Goal: Task Accomplishment & Management: Manage account settings

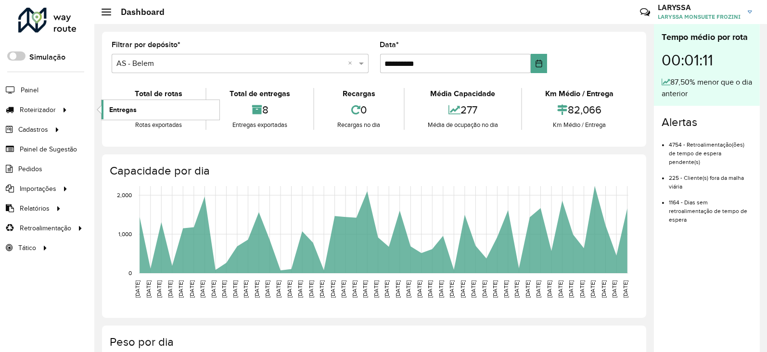
click at [125, 109] on span "Entregas" at bounding box center [122, 110] width 27 height 10
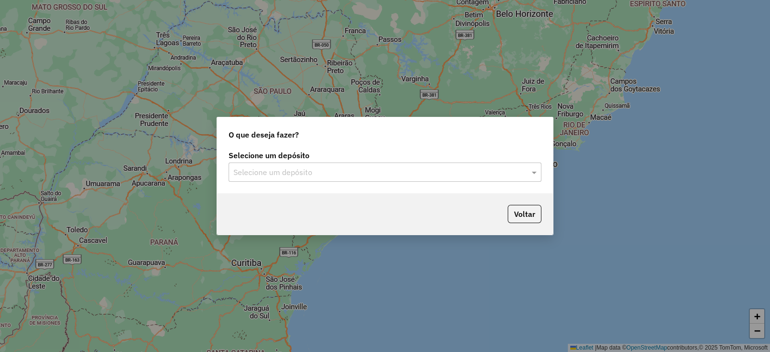
click at [269, 182] on div "Selecione um depósito Selecione um depósito" at bounding box center [385, 170] width 336 height 45
click at [274, 177] on input "text" at bounding box center [375, 173] width 284 height 12
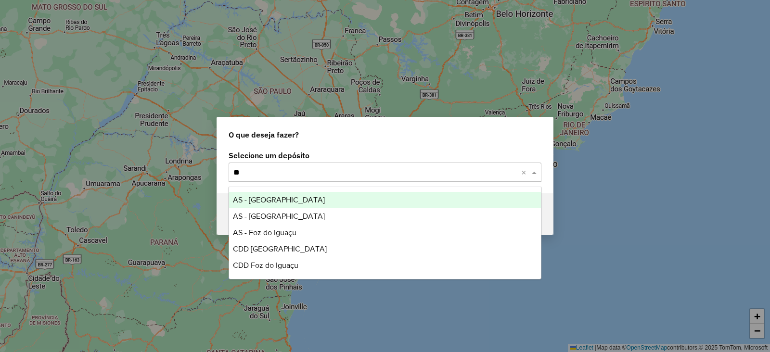
type input "***"
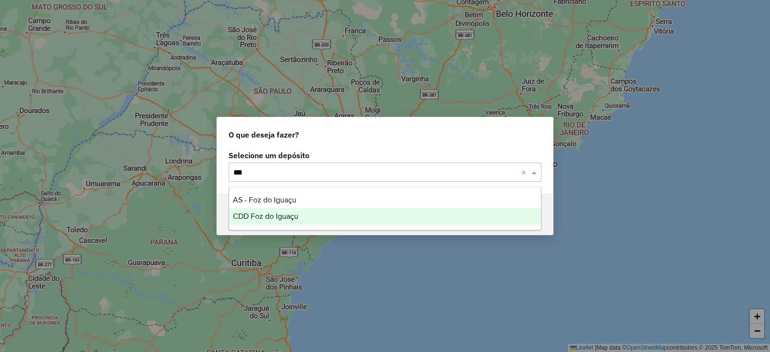
click at [273, 217] on span "CDD Foz do Iguaçu" at bounding box center [265, 216] width 65 height 8
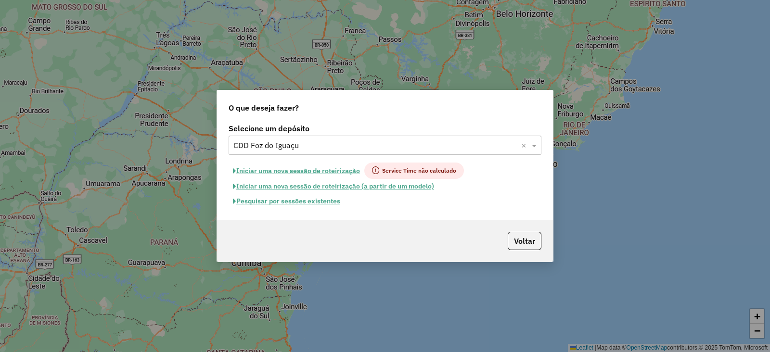
click at [280, 200] on button "Pesquisar por sessões existentes" at bounding box center [287, 201] width 116 height 15
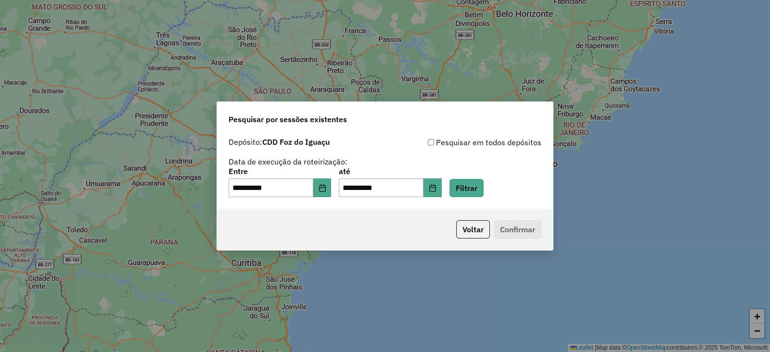
click at [466, 202] on div "**********" at bounding box center [385, 171] width 336 height 77
click at [478, 195] on button "Filtrar" at bounding box center [466, 188] width 34 height 18
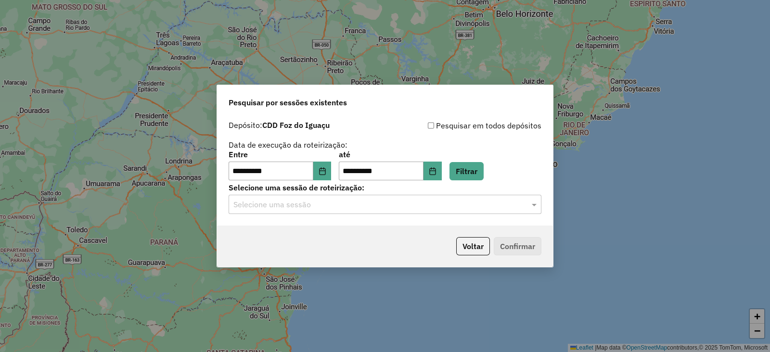
click at [303, 205] on input "text" at bounding box center [375, 205] width 284 height 12
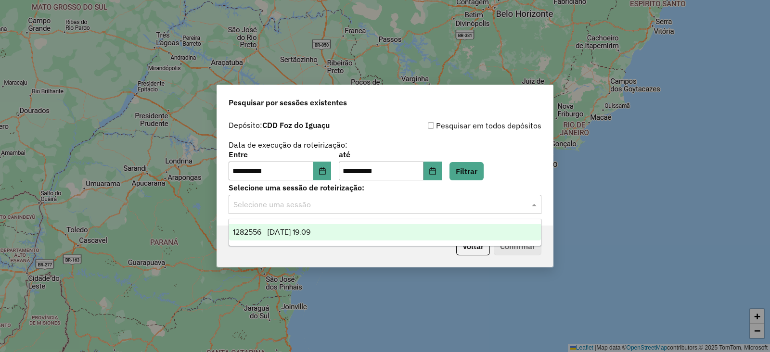
click at [301, 229] on span "1282556 - 25/09/2025 19:09" at bounding box center [271, 232] width 77 height 8
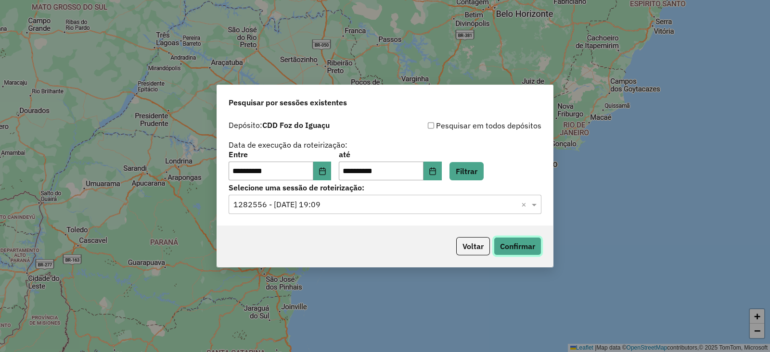
click at [524, 251] on button "Confirmar" at bounding box center [518, 246] width 48 height 18
click at [471, 254] on button "Voltar" at bounding box center [473, 246] width 34 height 18
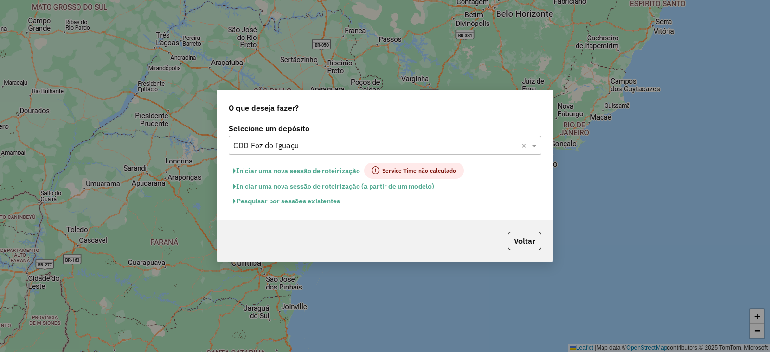
click at [279, 145] on input "text" at bounding box center [375, 146] width 284 height 12
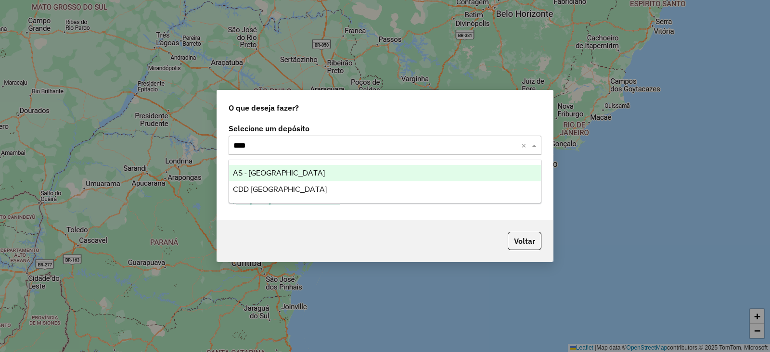
type input "*****"
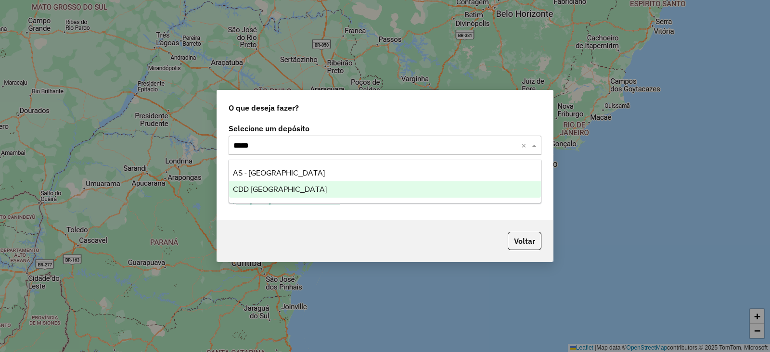
click at [287, 194] on div "CDD [GEOGRAPHIC_DATA]" at bounding box center [385, 189] width 312 height 16
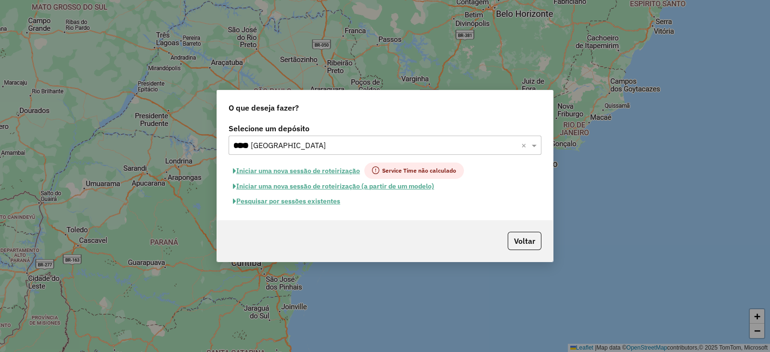
click at [285, 200] on button "Pesquisar por sessões existentes" at bounding box center [287, 201] width 116 height 15
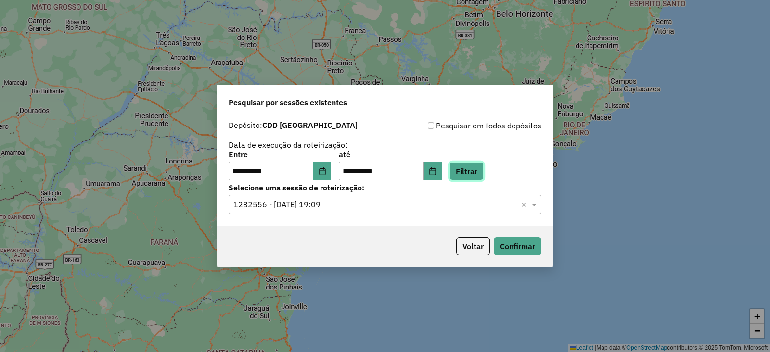
click at [474, 173] on button "Filtrar" at bounding box center [466, 171] width 34 height 18
click at [330, 206] on input "text" at bounding box center [375, 205] width 284 height 12
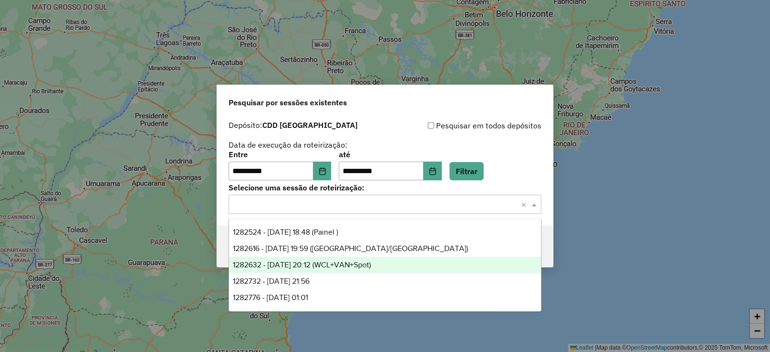
click at [350, 268] on span "1282632 - [DATE] 20:12 (WCL+VAN+Spot)" at bounding box center [302, 265] width 138 height 8
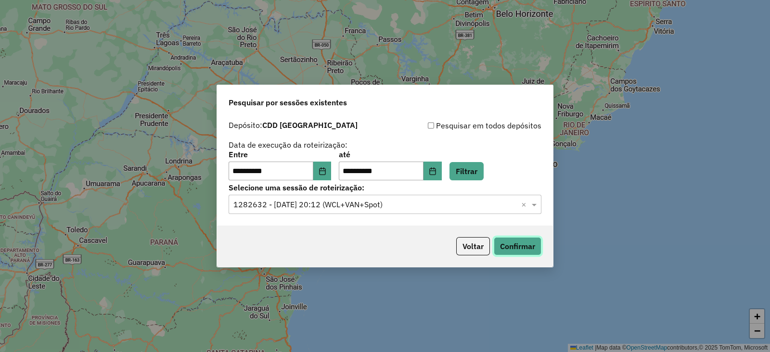
click at [520, 247] on button "Confirmar" at bounding box center [518, 246] width 48 height 18
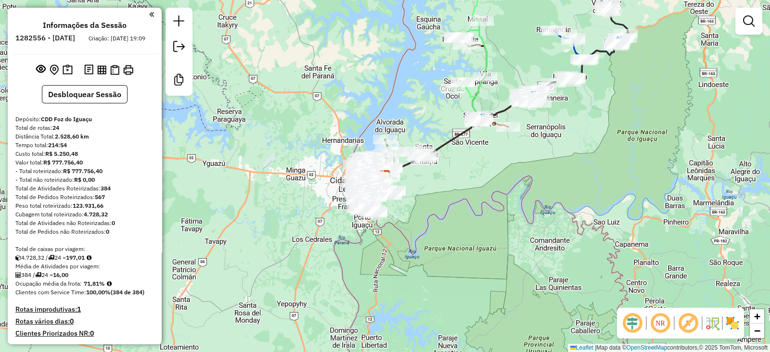
click at [628, 319] on em at bounding box center [632, 323] width 23 height 23
click at [688, 325] on em at bounding box center [688, 323] width 23 height 23
click at [734, 324] on img at bounding box center [732, 323] width 15 height 15
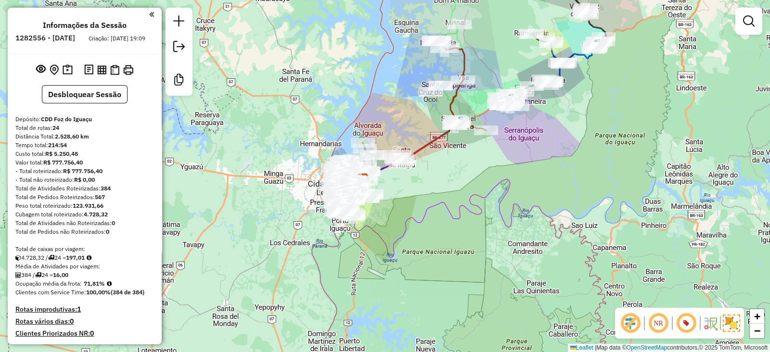
drag, startPoint x: 467, startPoint y: 221, endPoint x: 410, endPoint y: 228, distance: 57.7
click at [410, 228] on div "Janela de atendimento Grade de atendimento Capacidade Transportadoras Veículos …" at bounding box center [385, 176] width 770 height 352
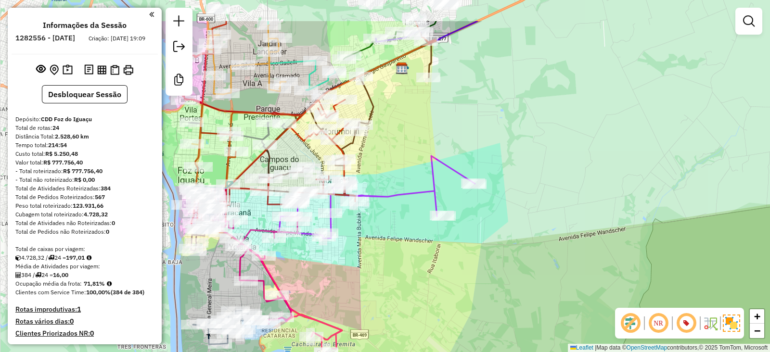
drag, startPoint x: 383, startPoint y: 223, endPoint x: 342, endPoint y: 281, distance: 71.4
click at [342, 281] on div "Janela de atendimento Grade de atendimento Capacidade Transportadoras Veículos …" at bounding box center [385, 176] width 770 height 352
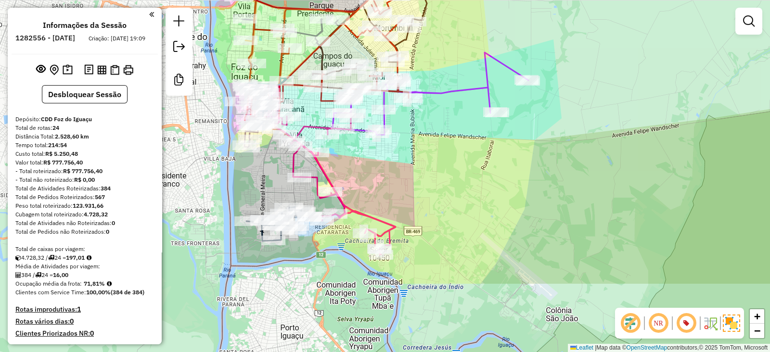
drag, startPoint x: 314, startPoint y: 299, endPoint x: 368, endPoint y: 196, distance: 116.4
click at [368, 196] on div "Janela de atendimento Grade de atendimento Capacidade Transportadoras Veículos …" at bounding box center [385, 176] width 770 height 352
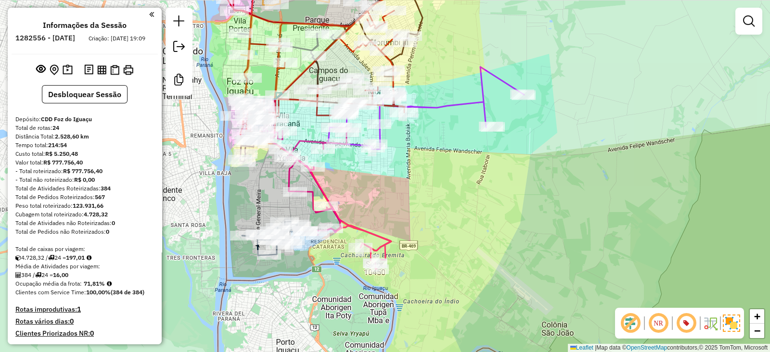
drag, startPoint x: 468, startPoint y: 233, endPoint x: 463, endPoint y: 247, distance: 14.6
click at [463, 247] on div "Janela de atendimento Grade de atendimento Capacidade Transportadoras Veículos …" at bounding box center [385, 176] width 770 height 352
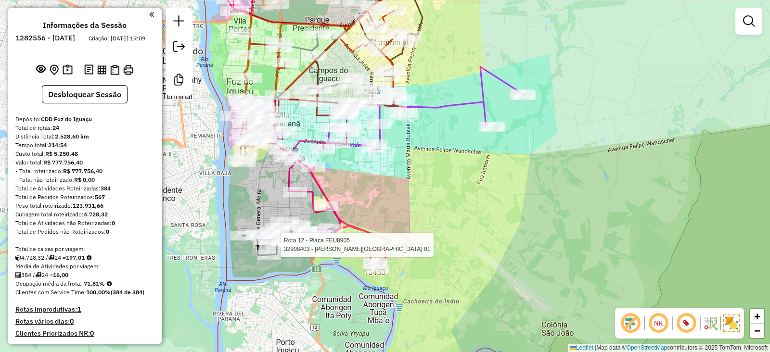
select select "**********"
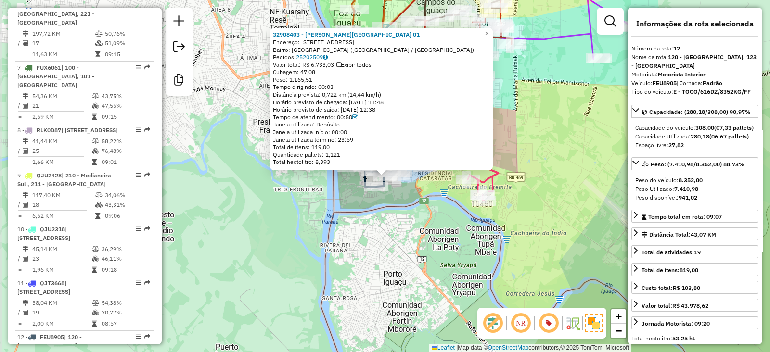
scroll to position [1011, 0]
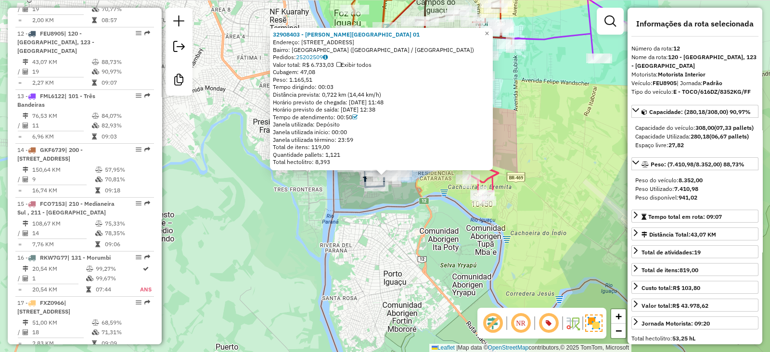
click at [383, 233] on div "32908403 - VANDERLEI DE LIMA 01 Endereço: R DOS GOLFINHOS 249 Bairro: PARQUE OU…" at bounding box center [385, 176] width 770 height 352
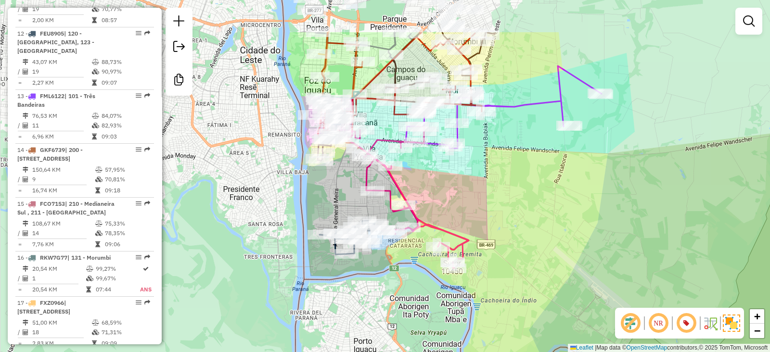
drag, startPoint x: 497, startPoint y: 124, endPoint x: 467, endPoint y: 191, distance: 73.7
click at [467, 191] on div "Janela de atendimento Grade de atendimento Capacidade Transportadoras Veículos …" at bounding box center [385, 176] width 770 height 352
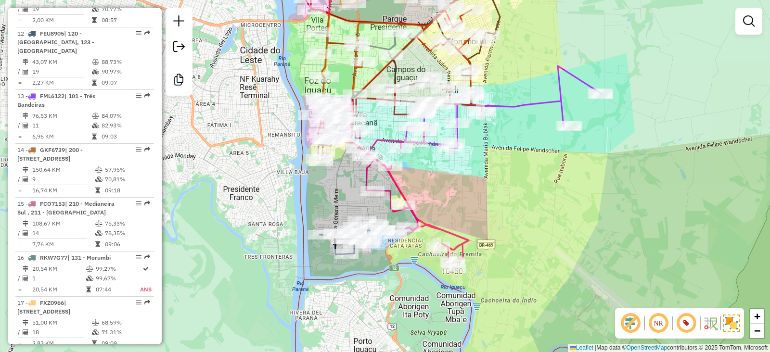
click at [455, 194] on div "Janela de atendimento Grade de atendimento Capacidade Transportadoras Veículos …" at bounding box center [385, 176] width 770 height 352
select select "**********"
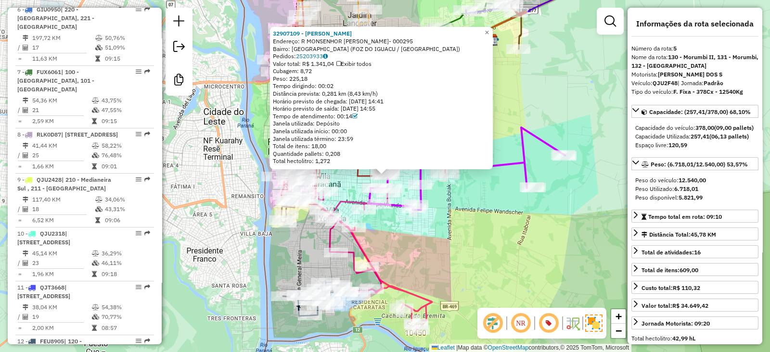
scroll to position [626, 0]
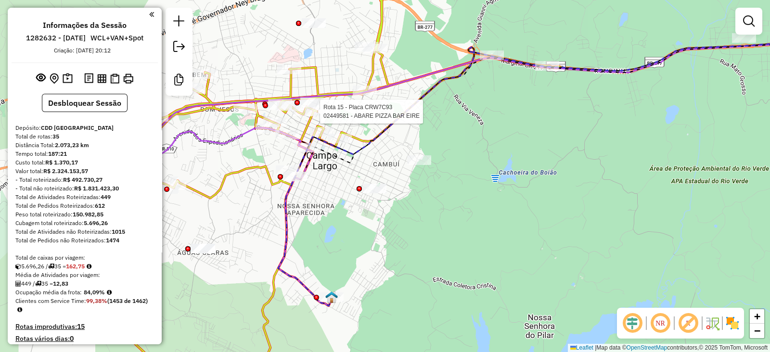
select select "**********"
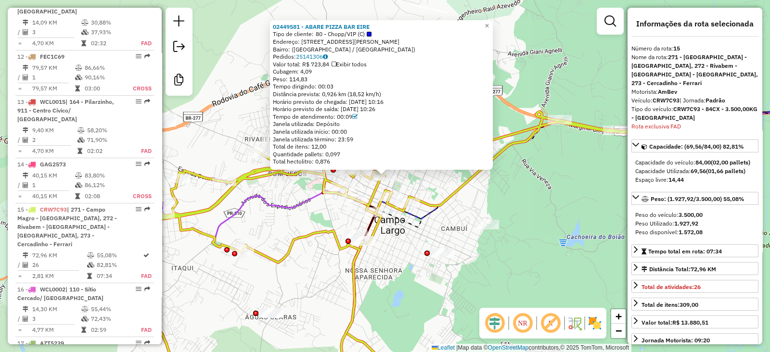
scroll to position [1329, 0]
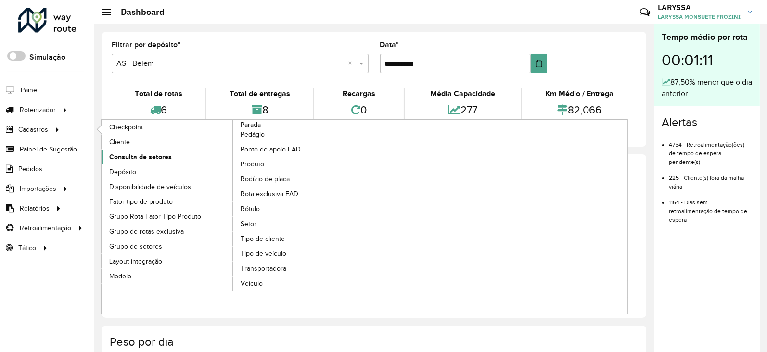
click at [124, 156] on span "Consulta de setores" at bounding box center [140, 157] width 63 height 10
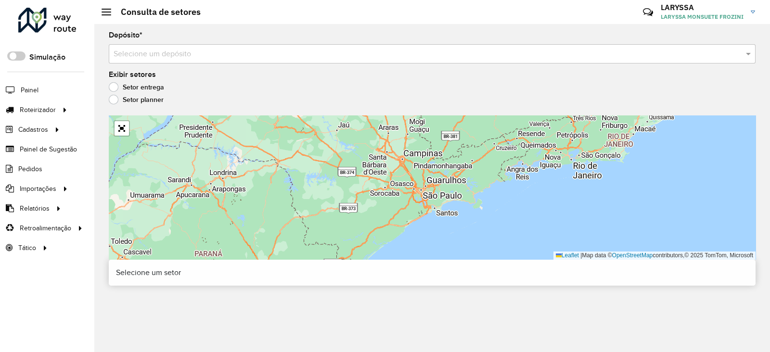
click at [231, 57] on input "text" at bounding box center [423, 55] width 618 height 12
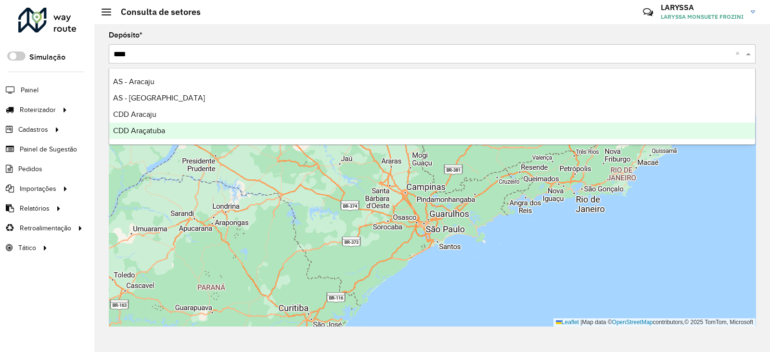
type input "*****"
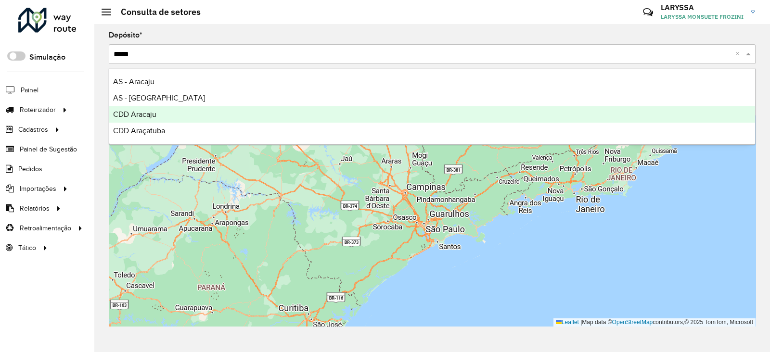
click at [162, 115] on div "CDD Aracaju" at bounding box center [432, 114] width 646 height 16
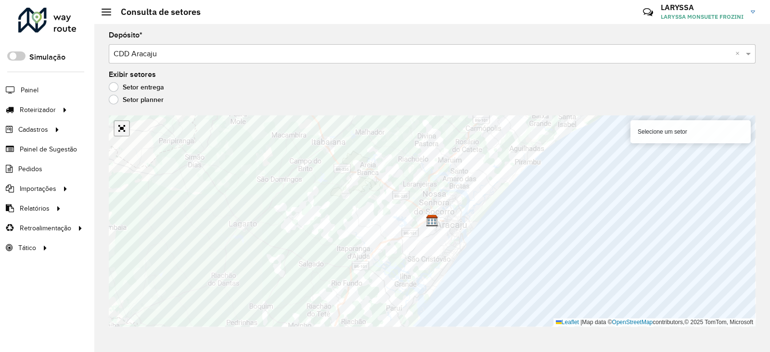
click at [120, 129] on link "Abrir mapa em tela cheia" at bounding box center [122, 128] width 14 height 14
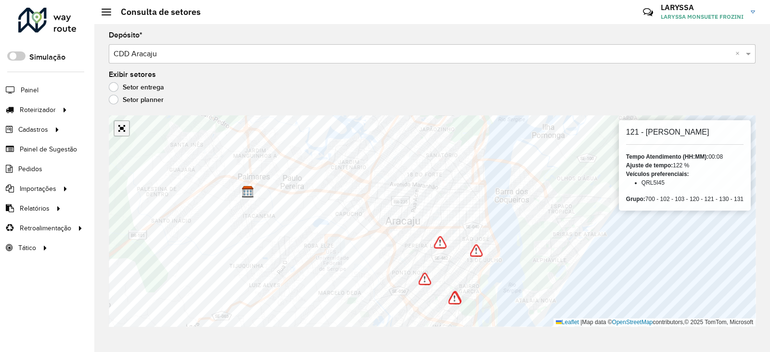
click at [122, 129] on link "Abrir mapa em tela cheia" at bounding box center [122, 128] width 14 height 14
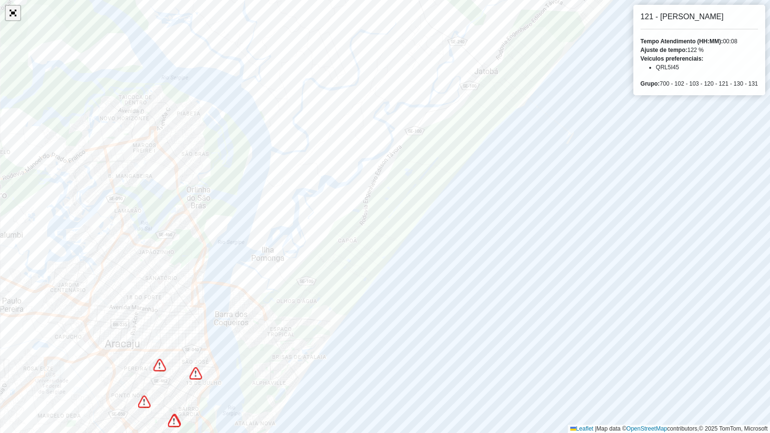
click at [16, 18] on link "Abrir mapa em tela cheia" at bounding box center [13, 13] width 14 height 14
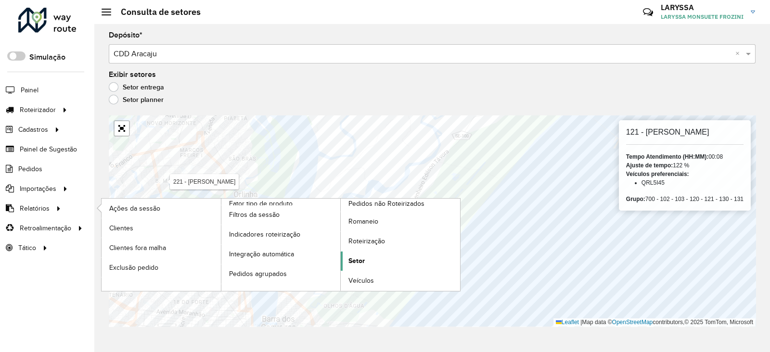
click at [371, 263] on link "Setor" at bounding box center [400, 261] width 119 height 19
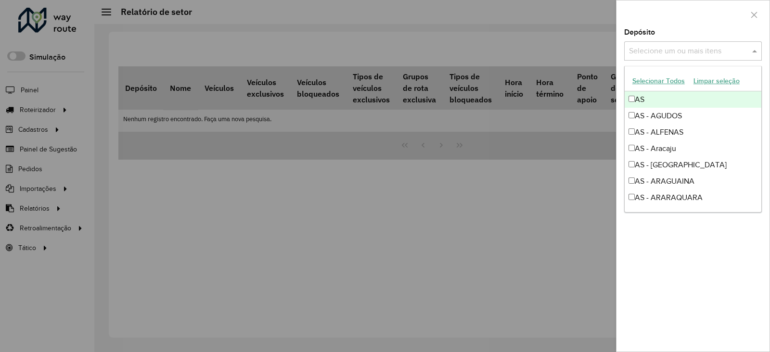
click at [684, 51] on input "text" at bounding box center [687, 52] width 123 height 12
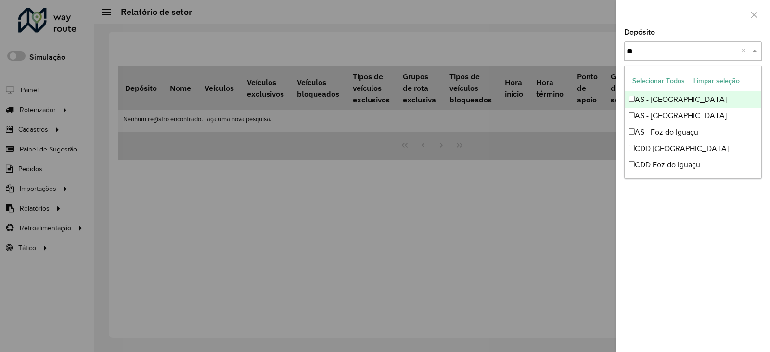
type input "***"
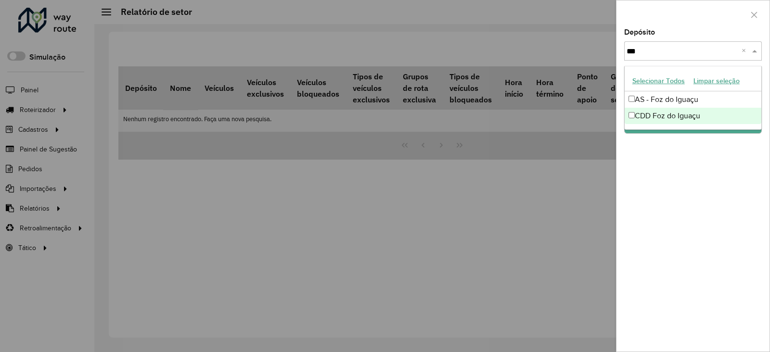
click at [689, 115] on div "CDD Foz do Iguaçu" at bounding box center [693, 116] width 137 height 16
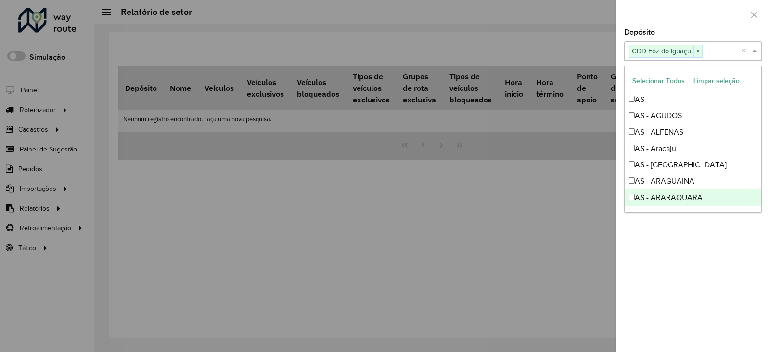
click at [726, 275] on div "Depósito Selecione um ou mais itens CDD Foz do Iguaçu × × Grupo de Depósito Sel…" at bounding box center [692, 190] width 153 height 323
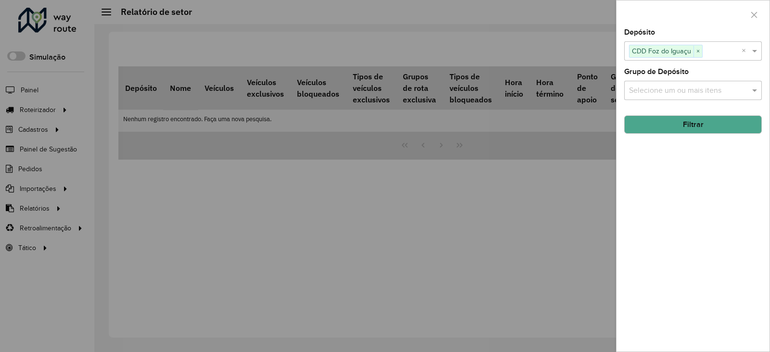
click at [701, 126] on button "Filtrar" at bounding box center [693, 124] width 138 height 18
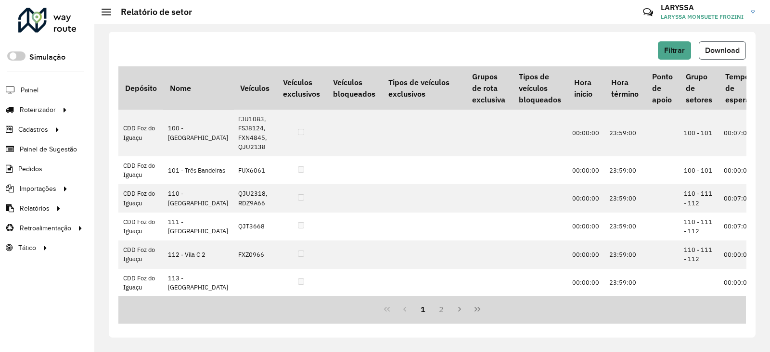
click at [721, 46] on span "Download" at bounding box center [722, 50] width 35 height 8
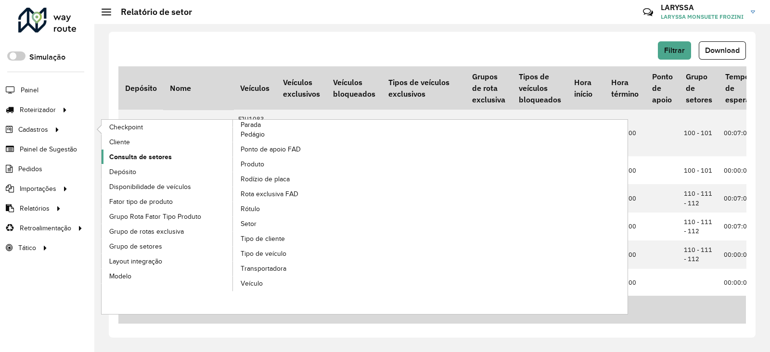
click at [164, 157] on span "Consulta de setores" at bounding box center [140, 157] width 63 height 10
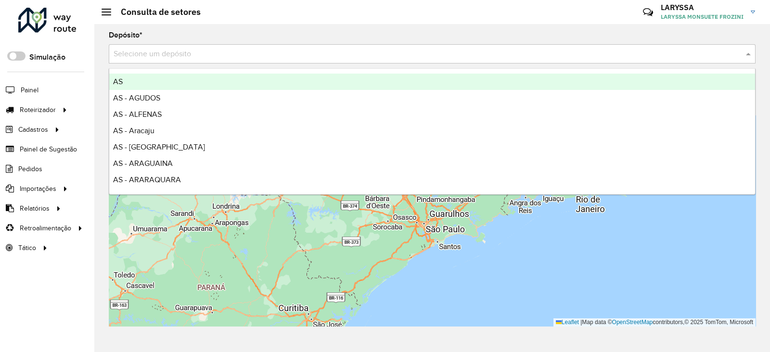
click at [193, 53] on input "text" at bounding box center [423, 55] width 618 height 12
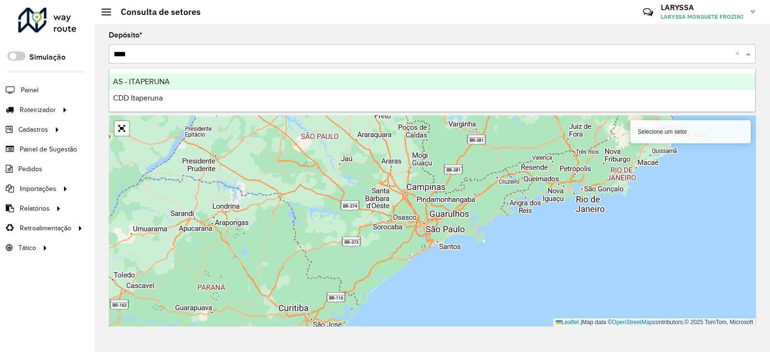
type input "*****"
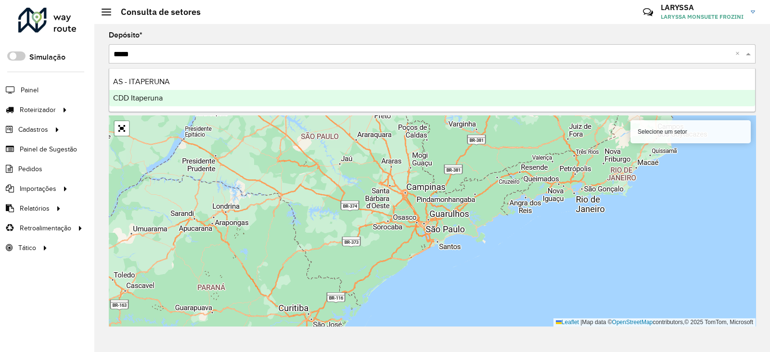
click at [152, 103] on div "CDD Itaperuna" at bounding box center [432, 98] width 646 height 16
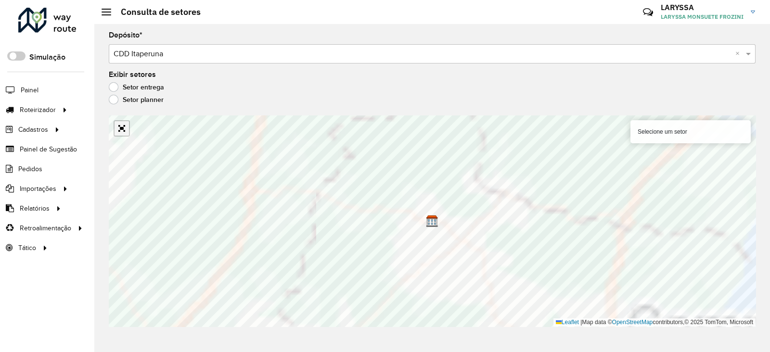
click at [119, 132] on link "Abrir mapa em tela cheia" at bounding box center [122, 128] width 14 height 14
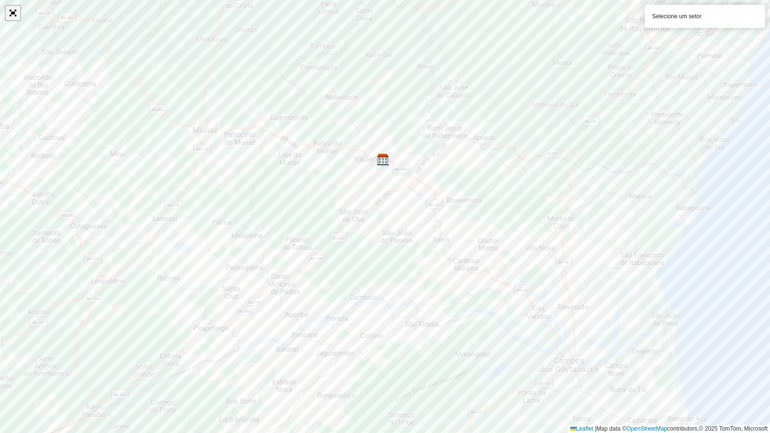
click at [13, 14] on link "Abrir mapa em tela cheia" at bounding box center [13, 13] width 14 height 14
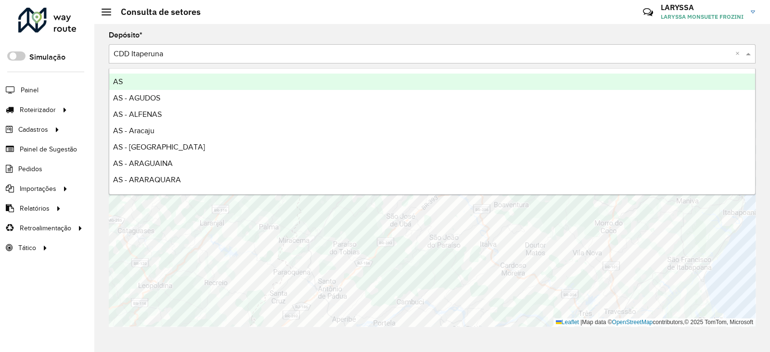
click at [195, 54] on input "text" at bounding box center [423, 55] width 618 height 12
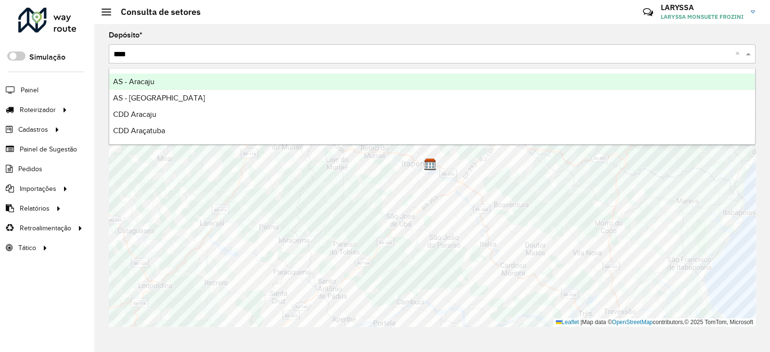
type input "*****"
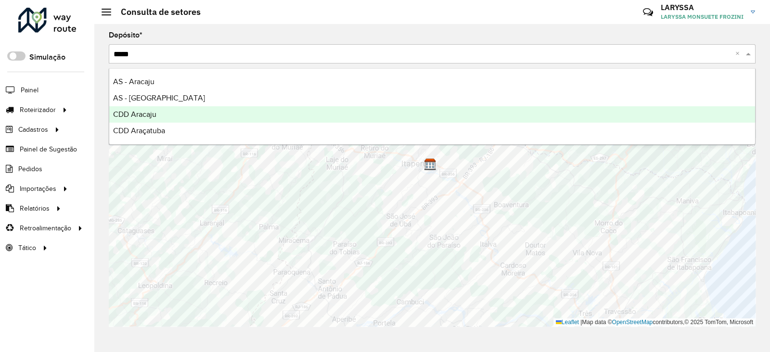
click at [153, 115] on span "CDD Aracaju" at bounding box center [134, 114] width 43 height 8
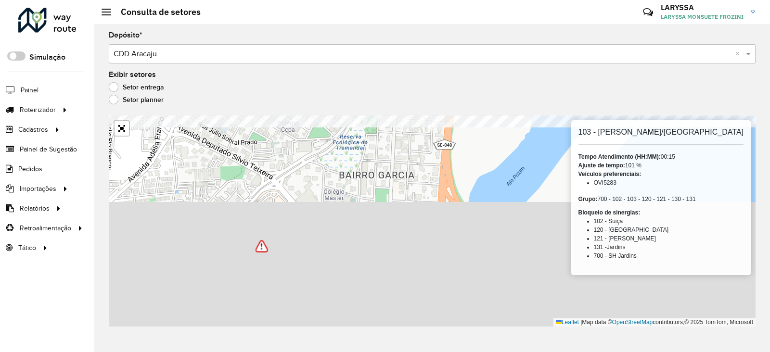
click at [298, 52] on formly-group "Depósito * Selecione um depósito × CDD Aracaju × Exibir setores Setor entrega S…" at bounding box center [432, 179] width 647 height 295
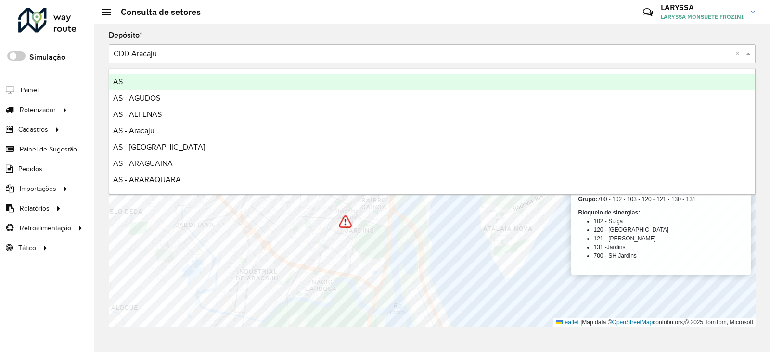
click at [202, 59] on input "text" at bounding box center [423, 55] width 618 height 12
type input "***"
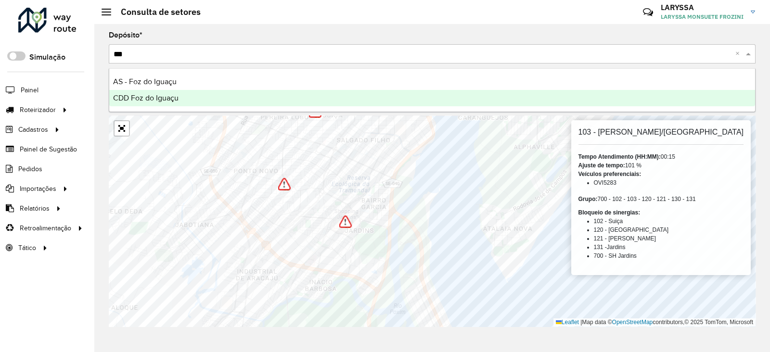
click at [173, 104] on div "CDD Foz do Iguaçu" at bounding box center [432, 98] width 646 height 16
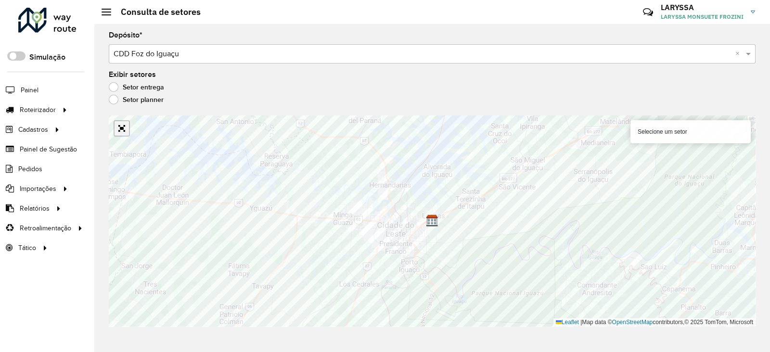
click at [121, 132] on link "Abrir mapa em tela cheia" at bounding box center [122, 128] width 14 height 14
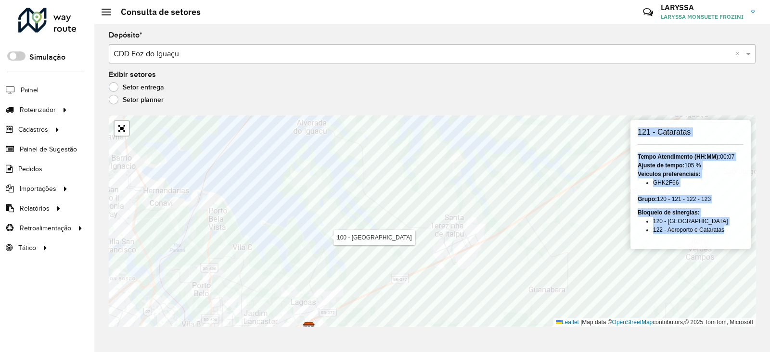
click at [363, 261] on div "Depósito * Selecione um depósito × CDD Foz do Iguaçu × Exibir setores Setor ent…" at bounding box center [432, 188] width 676 height 328
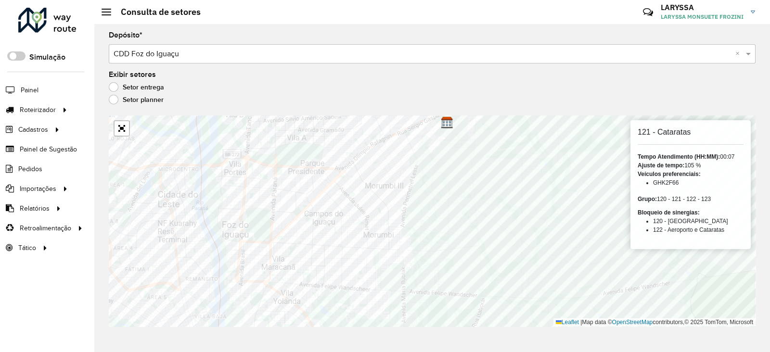
click at [183, 41] on div "Depósito * Selecione um depósito × CDD Foz do Iguaçu ×" at bounding box center [432, 48] width 647 height 32
click at [193, 57] on input "text" at bounding box center [423, 55] width 618 height 12
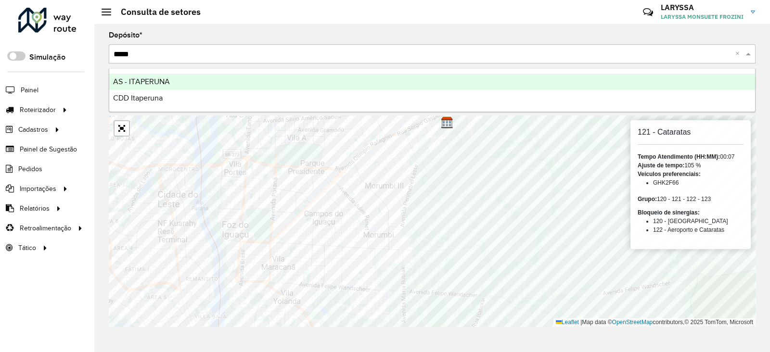
type input "******"
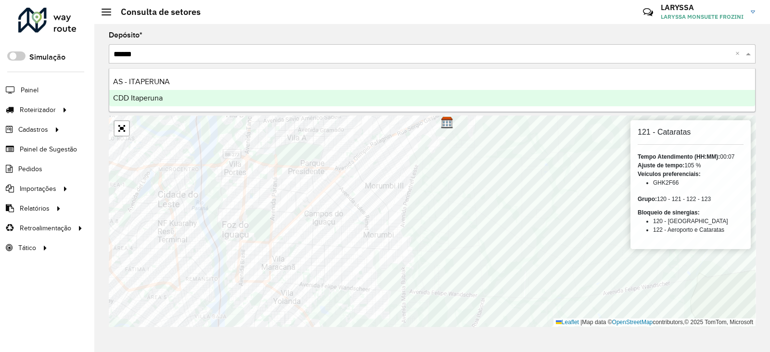
click at [159, 105] on div "CDD Itaperuna" at bounding box center [432, 98] width 646 height 16
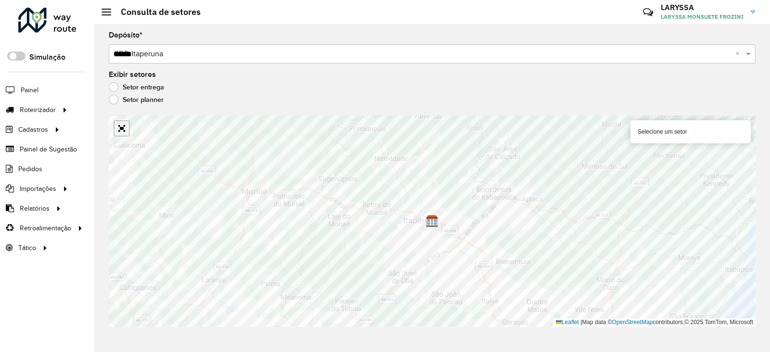
click at [122, 129] on link "Abrir mapa em tela cheia" at bounding box center [122, 128] width 14 height 14
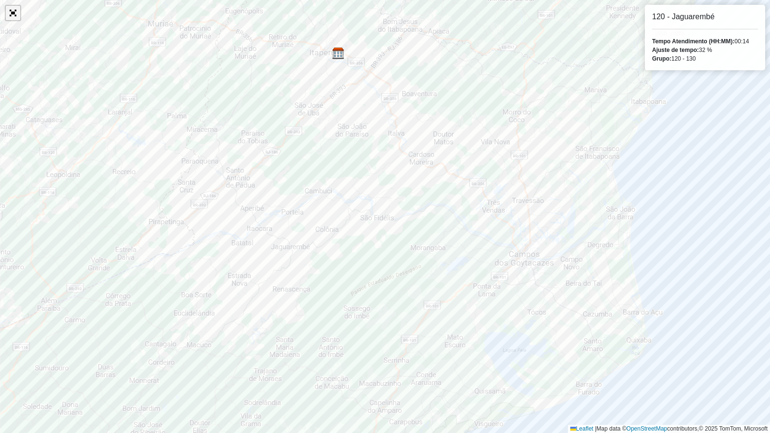
click at [10, 16] on link "Abrir mapa em tela cheia" at bounding box center [13, 13] width 14 height 14
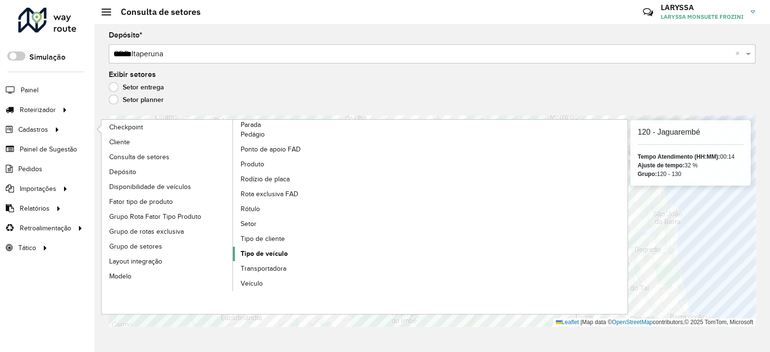
click at [250, 226] on span "Setor" at bounding box center [249, 224] width 16 height 10
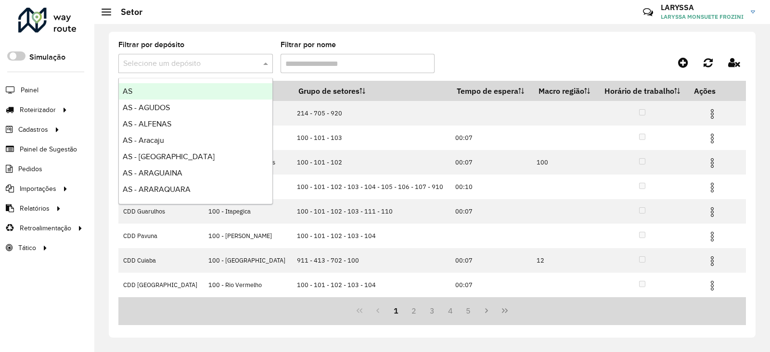
click at [197, 63] on input "text" at bounding box center [186, 64] width 126 height 12
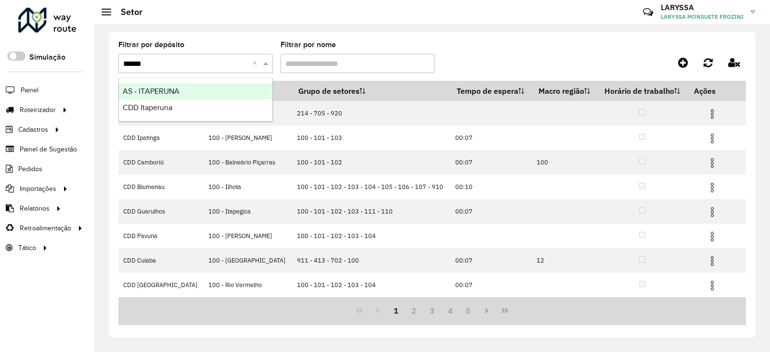
type input "*******"
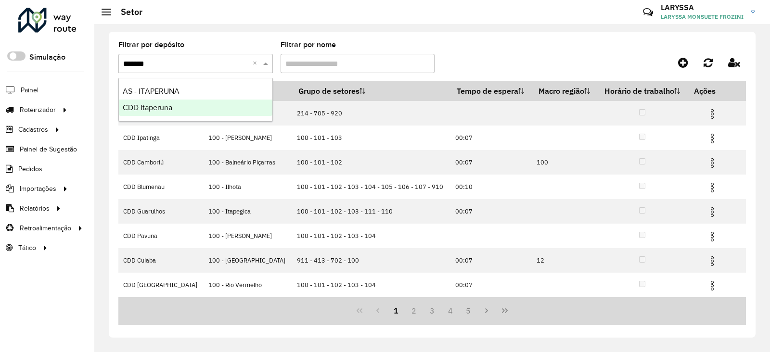
click at [167, 104] on span "CDD Itaperuna" at bounding box center [148, 107] width 50 height 8
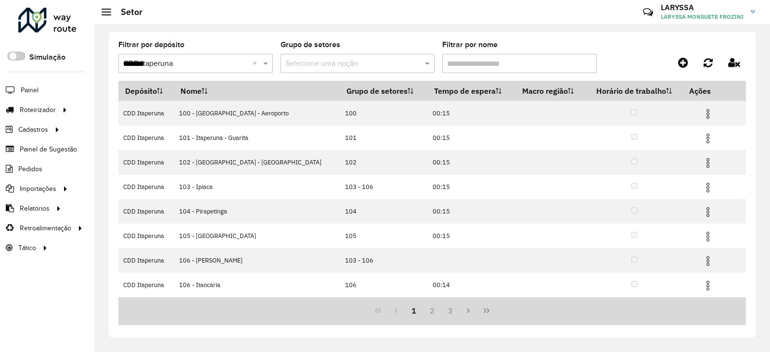
click at [490, 64] on input "Filtrar por nome" at bounding box center [519, 63] width 154 height 19
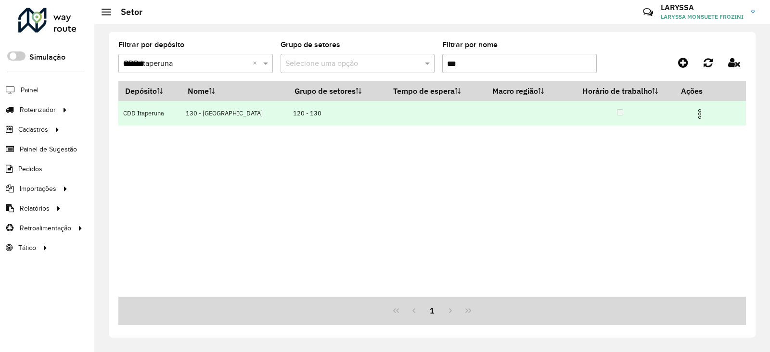
type input "***"
click at [698, 109] on img at bounding box center [700, 114] width 12 height 12
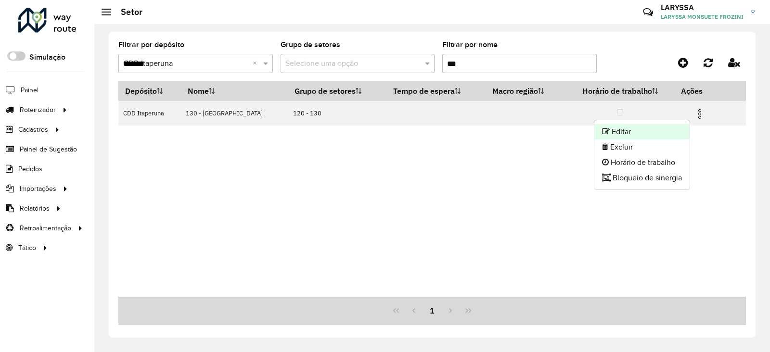
click at [643, 131] on li "Editar" at bounding box center [641, 131] width 95 height 15
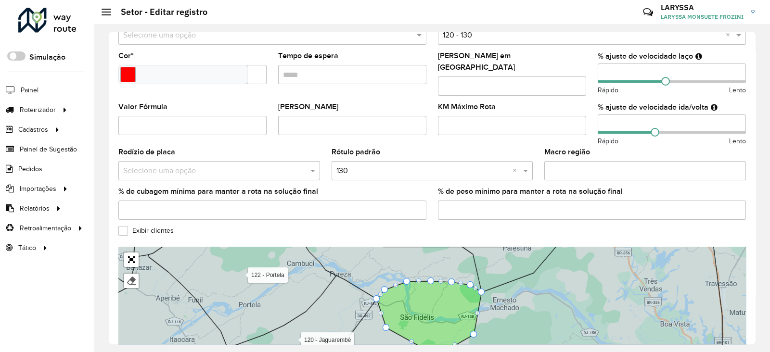
scroll to position [240, 0]
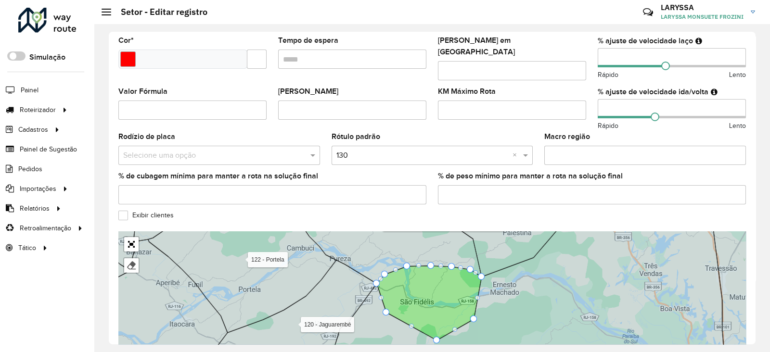
click at [121, 211] on label "Exibir clientes" at bounding box center [145, 215] width 55 height 10
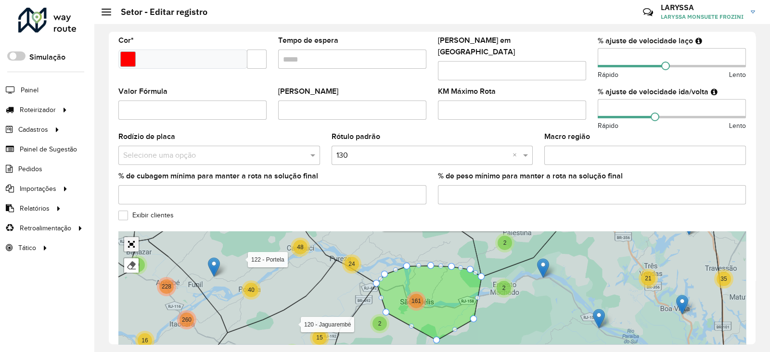
click at [129, 236] on div "Finalizar" at bounding box center [128, 252] width 21 height 42
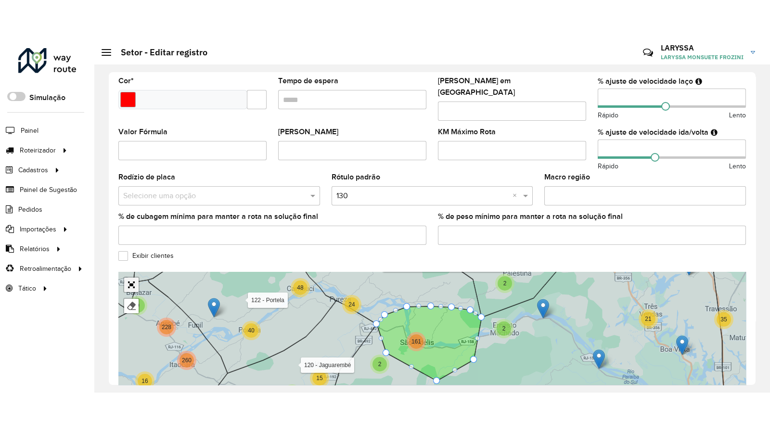
scroll to position [266, 0]
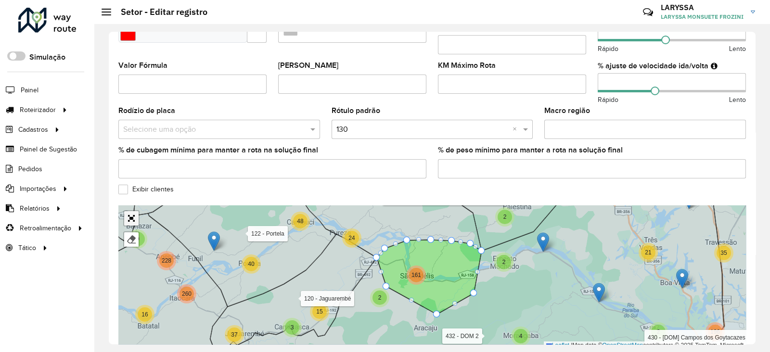
click at [133, 212] on link "Abrir mapa em tela cheia" at bounding box center [131, 218] width 14 height 14
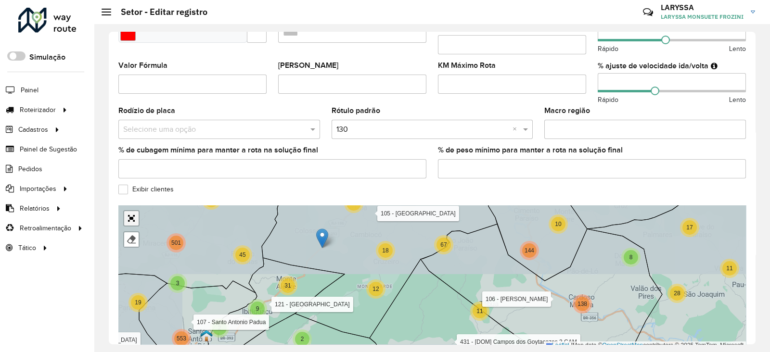
scroll to position [76, 0]
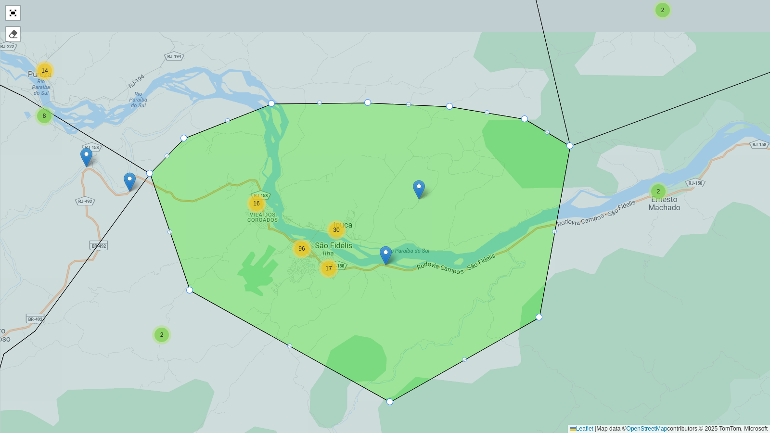
drag, startPoint x: 392, startPoint y: 262, endPoint x: 368, endPoint y: 305, distance: 48.5
click at [368, 305] on icon at bounding box center [360, 252] width 420 height 299
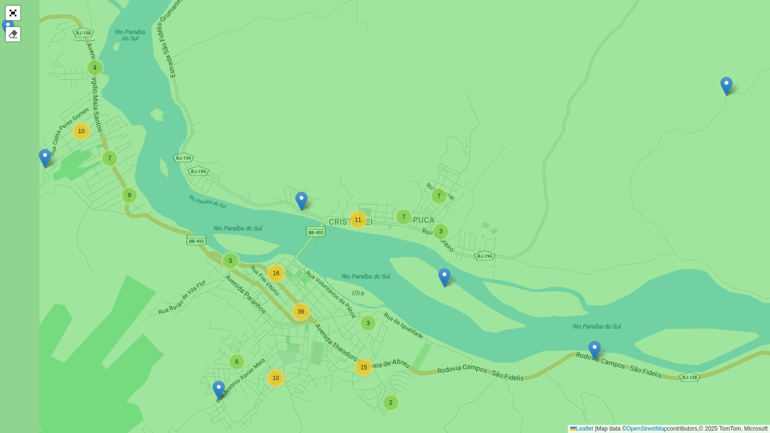
drag, startPoint x: 336, startPoint y: 140, endPoint x: 389, endPoint y: 84, distance: 76.6
click at [390, 85] on icon at bounding box center [444, 196] width 925 height 521
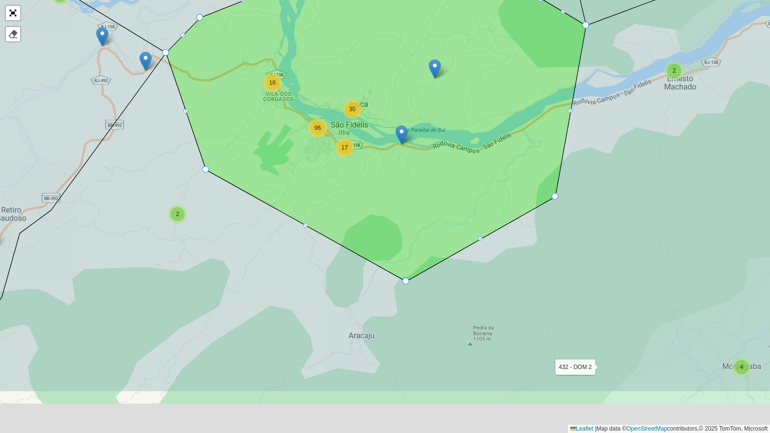
drag, startPoint x: 414, startPoint y: 302, endPoint x: 401, endPoint y: 216, distance: 87.0
click at [401, 216] on icon at bounding box center [376, 131] width 420 height 299
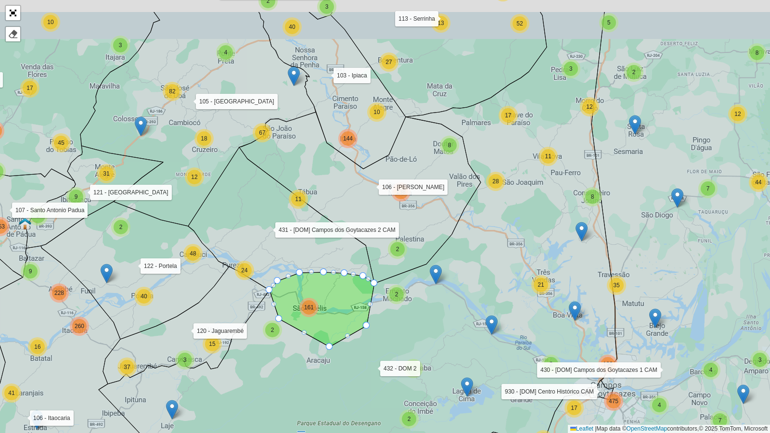
drag, startPoint x: 300, startPoint y: 340, endPoint x: 302, endPoint y: 392, distance: 52.0
click at [300, 352] on icon at bounding box center [327, 272] width 579 height 521
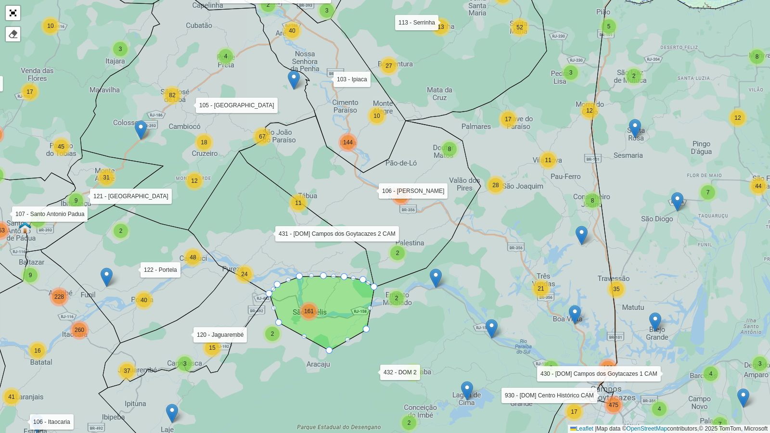
click at [298, 250] on icon at bounding box center [281, 222] width 186 height 143
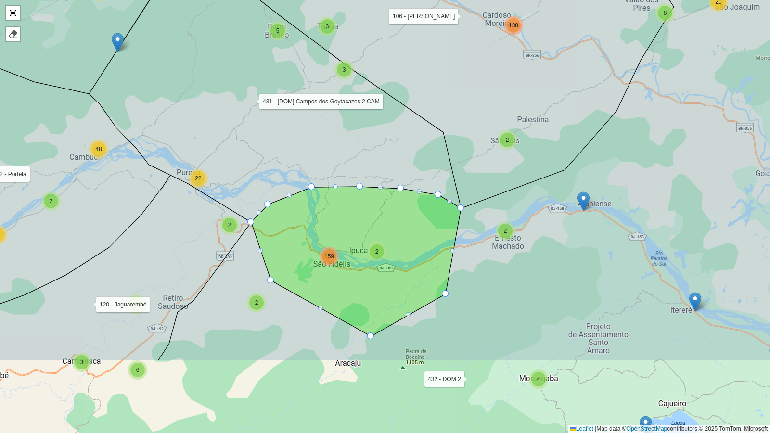
drag, startPoint x: 282, startPoint y: 226, endPoint x: 294, endPoint y: 114, distance: 112.8
click at [295, 102] on icon at bounding box center [275, 79] width 372 height 286
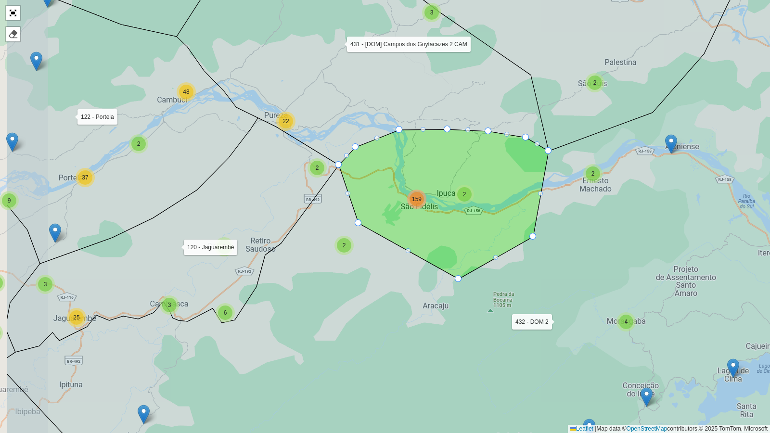
drag, startPoint x: 251, startPoint y: 268, endPoint x: 335, endPoint y: 258, distance: 84.8
click at [335, 258] on icon at bounding box center [469, 207] width 925 height 521
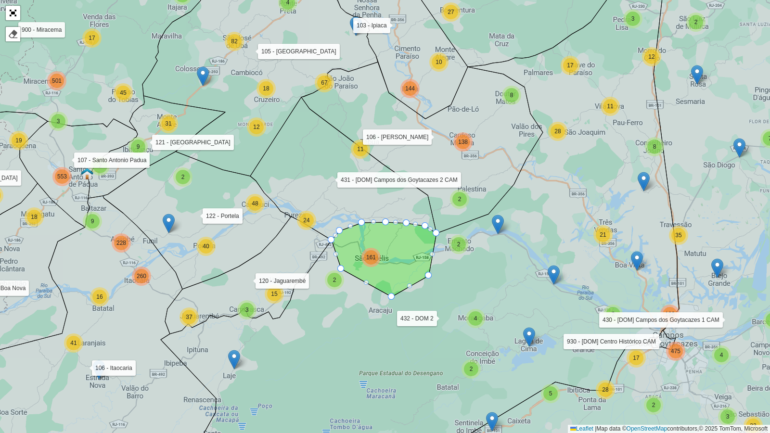
drag, startPoint x: 324, startPoint y: 289, endPoint x: 332, endPoint y: 285, distance: 8.8
click at [319, 318] on icon at bounding box center [387, 245] width 584 height 521
drag, startPoint x: 340, startPoint y: 268, endPoint x: 325, endPoint y: 298, distance: 33.4
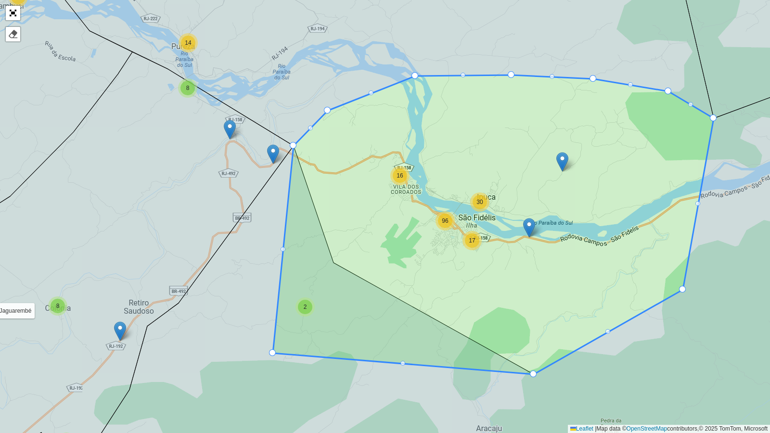
drag, startPoint x: 332, startPoint y: 261, endPoint x: 271, endPoint y: 351, distance: 108.8
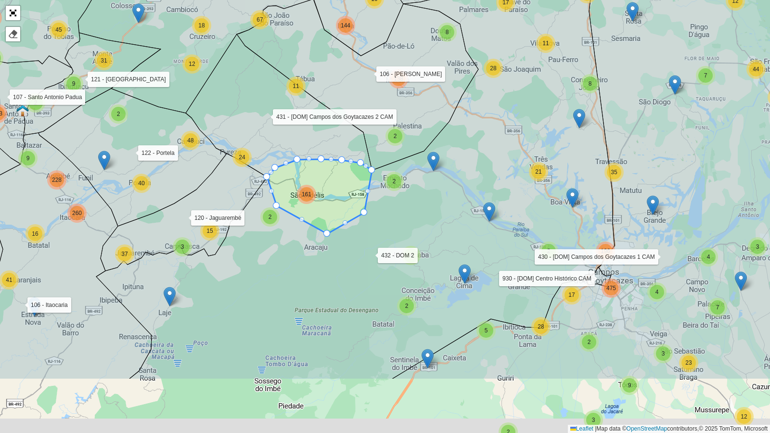
drag, startPoint x: 313, startPoint y: 383, endPoint x: 320, endPoint y: 231, distance: 152.7
click at [320, 231] on icon at bounding box center [355, 119] width 518 height 521
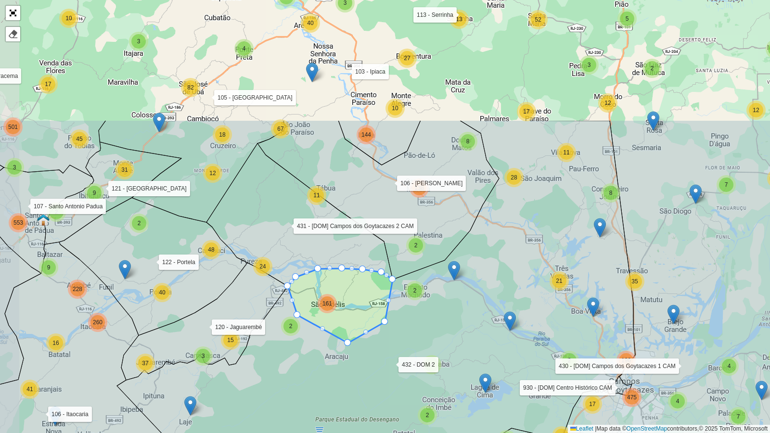
drag, startPoint x: 274, startPoint y: 319, endPoint x: 301, endPoint y: 433, distance: 117.2
click at [301, 352] on icon at bounding box center [343, 373] width 584 height 507
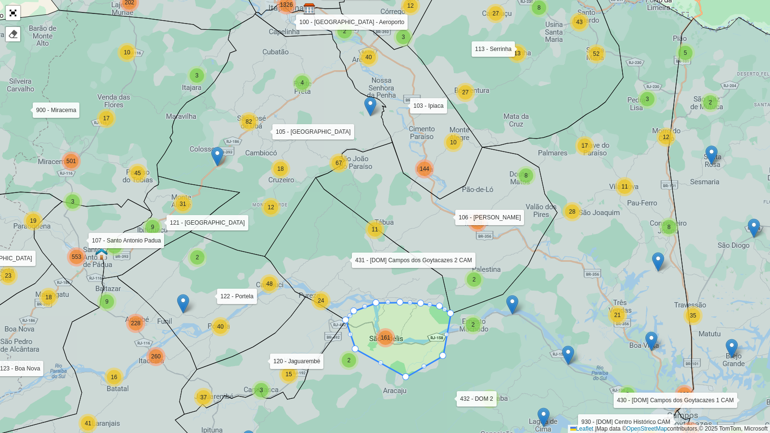
drag, startPoint x: 265, startPoint y: 373, endPoint x: 358, endPoint y: 419, distance: 103.1
click at [358, 352] on icon at bounding box center [434, 250] width 518 height 521
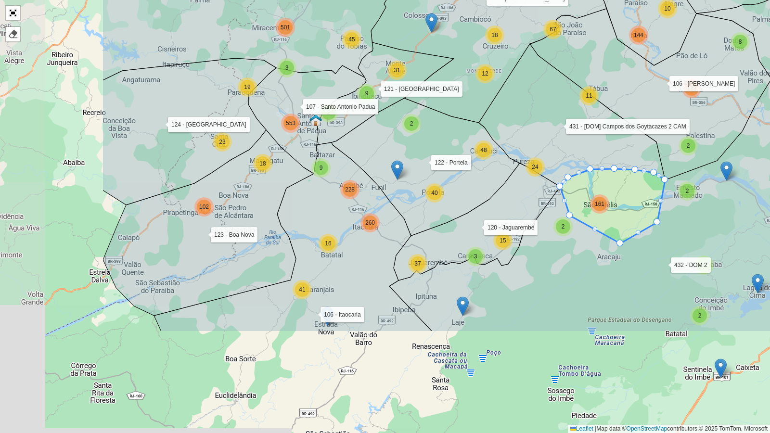
drag, startPoint x: 256, startPoint y: 292, endPoint x: 436, endPoint y: 147, distance: 231.3
click at [436, 147] on icon at bounding box center [426, 167] width 188 height 138
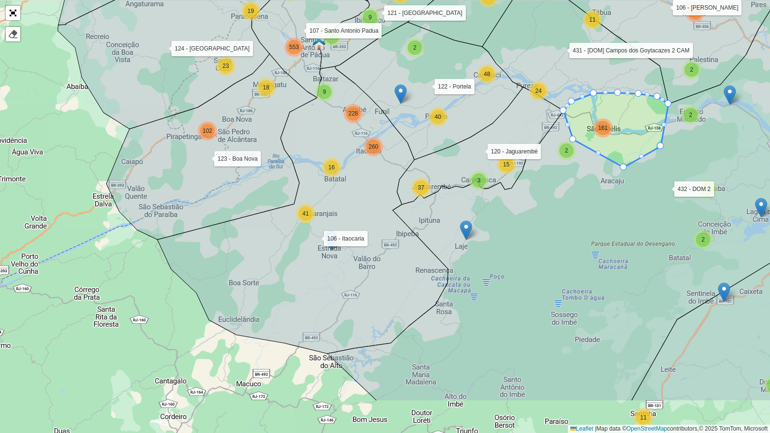
drag, startPoint x: 349, startPoint y: 357, endPoint x: 351, endPoint y: 276, distance: 80.9
click at [351, 276] on icon at bounding box center [302, 209] width 291 height 287
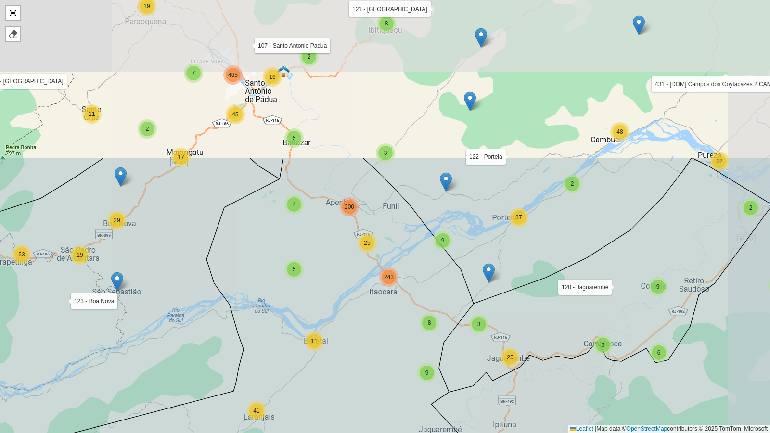
drag, startPoint x: 377, startPoint y: 181, endPoint x: 322, endPoint y: 382, distance: 208.4
click at [322, 352] on icon at bounding box center [251, 417] width 581 height 521
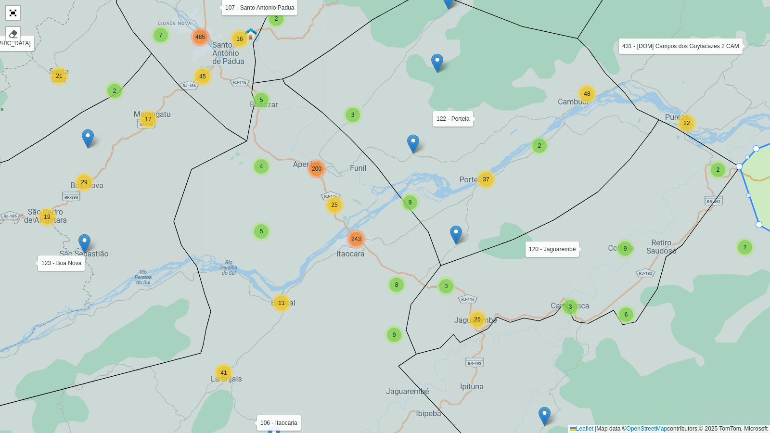
drag, startPoint x: 383, startPoint y: 361, endPoint x: 350, endPoint y: 322, distance: 50.6
click at [350, 322] on icon at bounding box center [197, 259] width 538 height 360
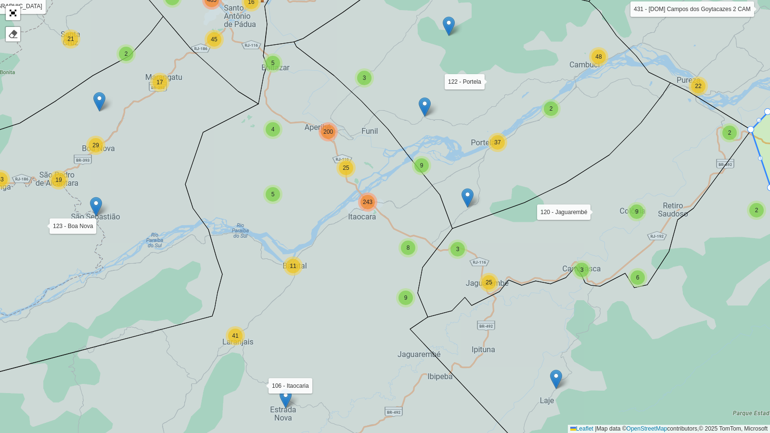
drag, startPoint x: 330, startPoint y: 305, endPoint x: 341, endPoint y: 269, distance: 37.7
click at [341, 269] on icon at bounding box center [226, 241] width 575 height 399
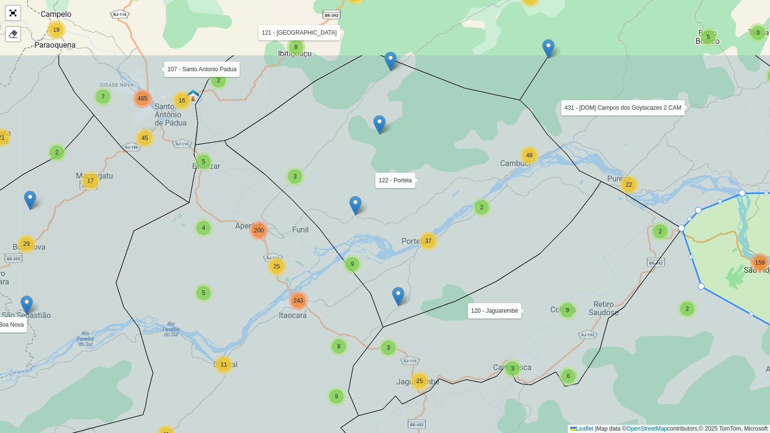
drag, startPoint x: 362, startPoint y: 242, endPoint x: 293, endPoint y: 341, distance: 120.5
click at [293, 341] on icon at bounding box center [160, 358] width 581 height 435
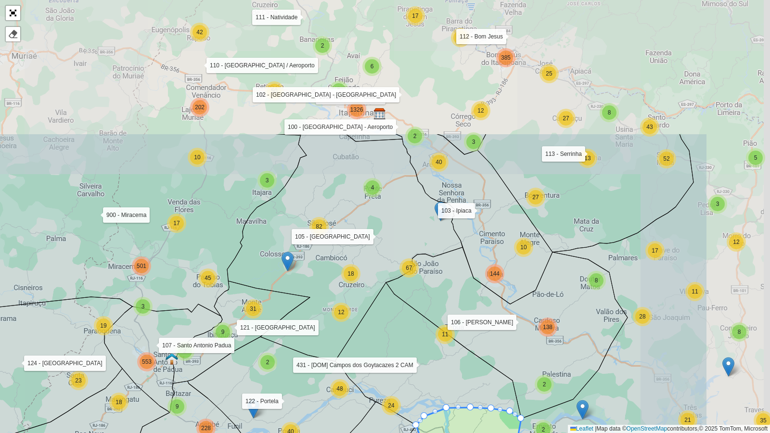
drag, startPoint x: 550, startPoint y: 159, endPoint x: 409, endPoint y: 337, distance: 227.4
click at [409, 337] on icon at bounding box center [428, 353] width 186 height 143
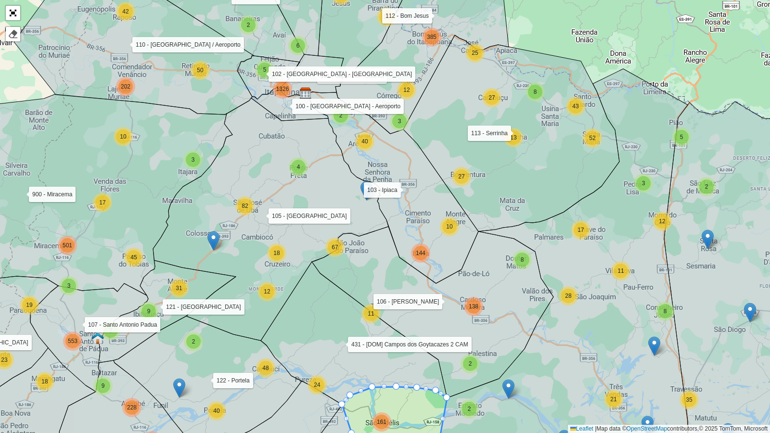
drag, startPoint x: 438, startPoint y: 322, endPoint x: 399, endPoint y: 305, distance: 42.2
click at [399, 305] on icon at bounding box center [433, 312] width 242 height 171
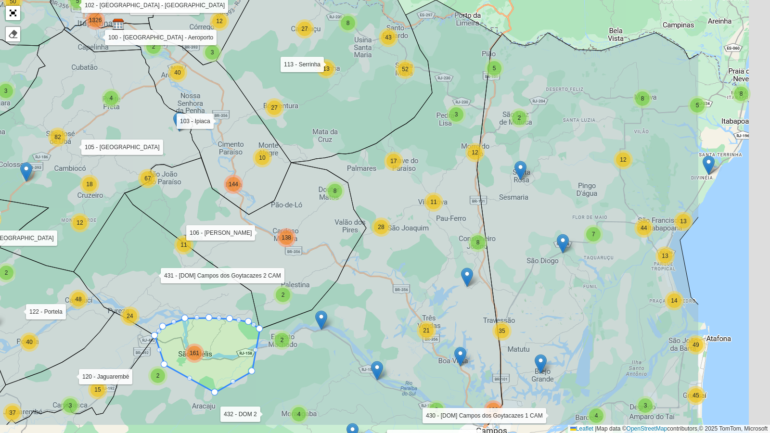
drag, startPoint x: 451, startPoint y: 252, endPoint x: 292, endPoint y: 191, distance: 170.6
click at [292, 191] on icon at bounding box center [246, 243] width 242 height 171
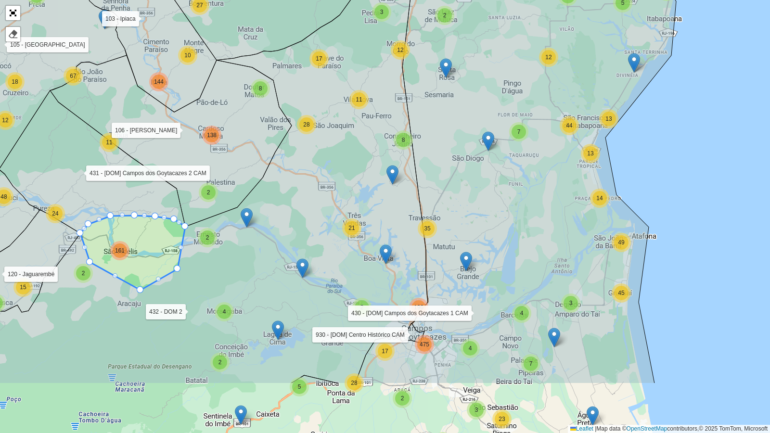
drag, startPoint x: 558, startPoint y: 278, endPoint x: 494, endPoint y: 184, distance: 114.2
click at [494, 184] on icon at bounding box center [483, 156] width 385 height 453
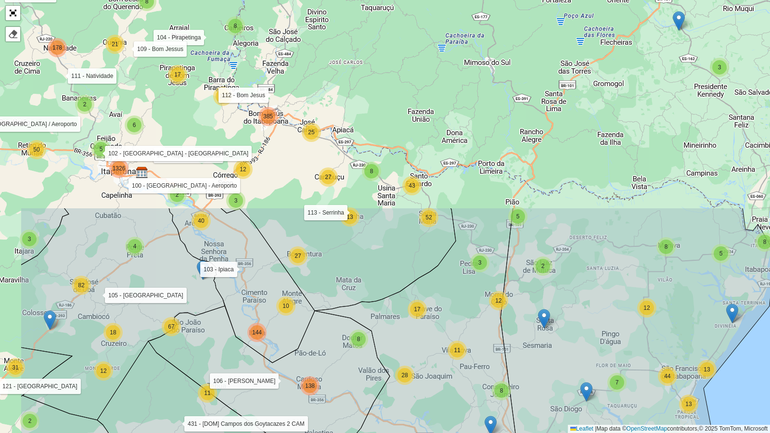
drag, startPoint x: 455, startPoint y: 185, endPoint x: 553, endPoint y: 430, distance: 263.4
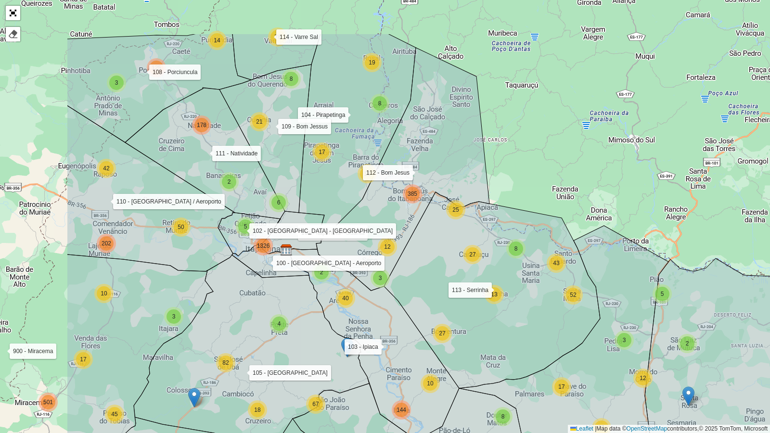
drag, startPoint x: 404, startPoint y: 243, endPoint x: 549, endPoint y: 320, distance: 163.8
click at [549, 320] on icon at bounding box center [492, 290] width 216 height 196
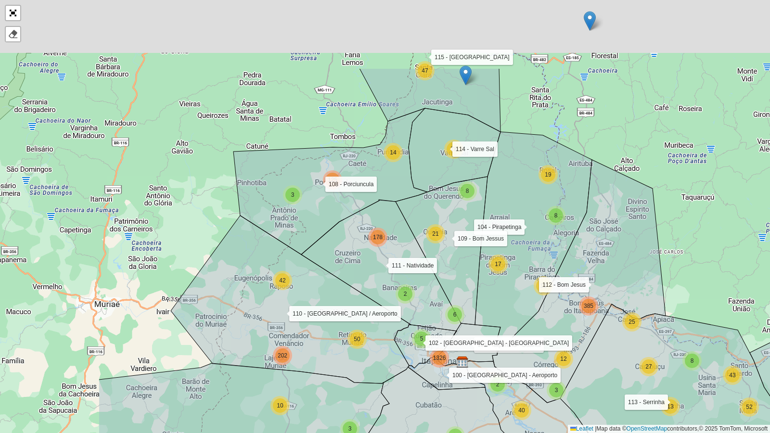
drag, startPoint x: 475, startPoint y: 147, endPoint x: 648, endPoint y: 255, distance: 203.6
click at [648, 255] on icon at bounding box center [578, 281] width 173 height 243
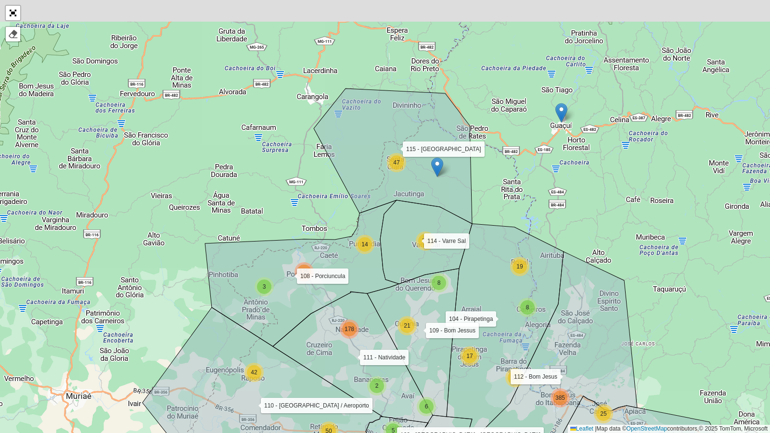
drag, startPoint x: 410, startPoint y: 150, endPoint x: 382, endPoint y: 242, distance: 95.6
click at [382, 242] on icon at bounding box center [426, 242] width 92 height 84
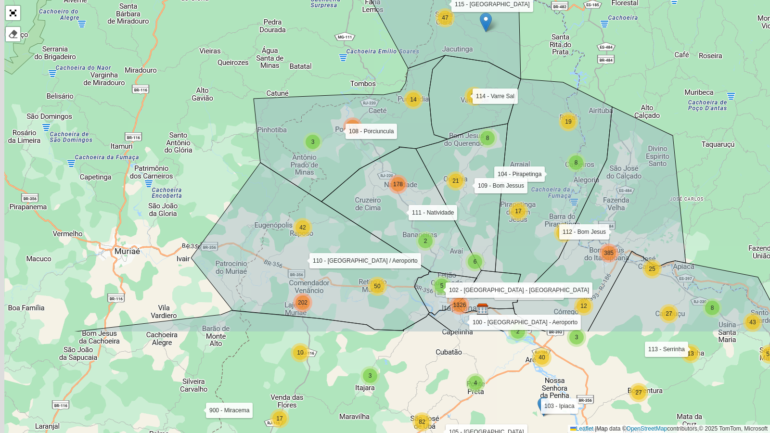
drag, startPoint x: 388, startPoint y: 259, endPoint x: 436, endPoint y: 114, distance: 152.8
click at [436, 114] on icon at bounding box center [475, 97] width 92 height 84
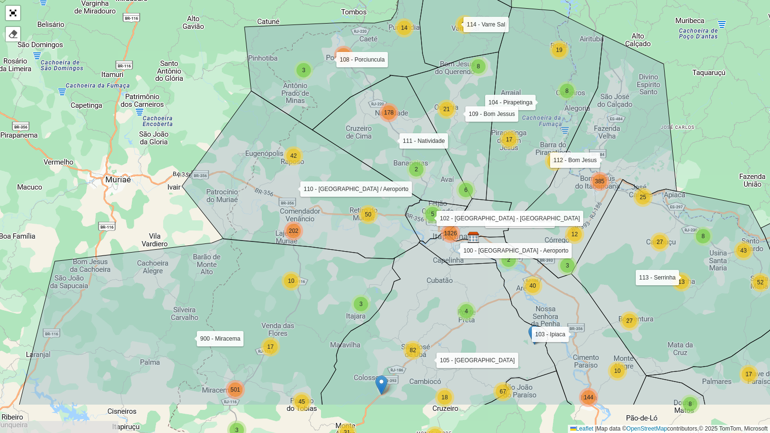
drag, startPoint x: 394, startPoint y: 297, endPoint x: 384, endPoint y: 225, distance: 72.9
click at [384, 225] on icon at bounding box center [302, 175] width 240 height 168
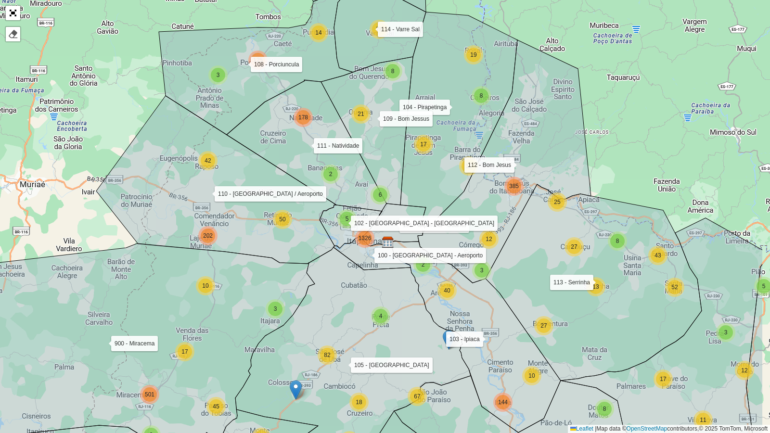
drag, startPoint x: 437, startPoint y: 291, endPoint x: 351, endPoint y: 297, distance: 86.4
click at [351, 297] on icon at bounding box center [352, 364] width 235 height 236
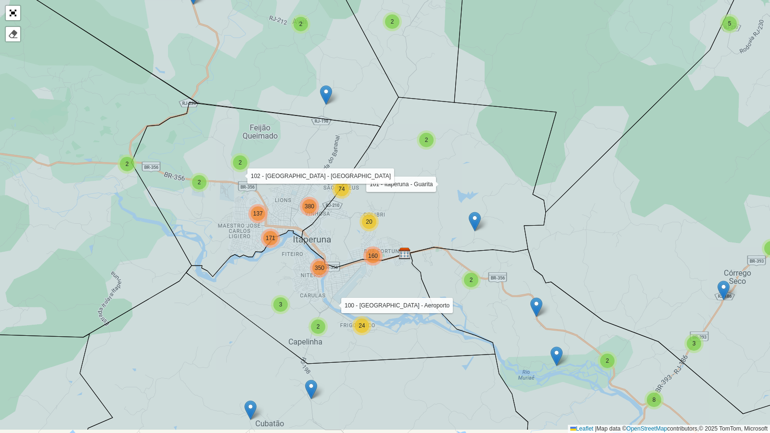
drag, startPoint x: 431, startPoint y: 269, endPoint x: 411, endPoint y: 222, distance: 50.5
click at [411, 222] on icon at bounding box center [429, 182] width 255 height 170
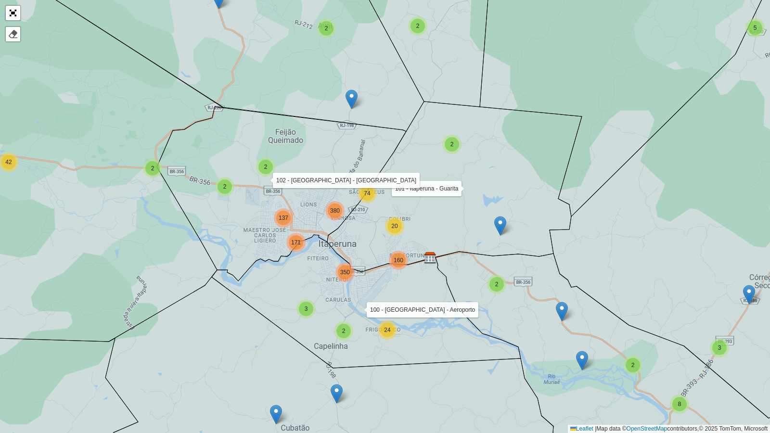
drag, startPoint x: 423, startPoint y: 343, endPoint x: 464, endPoint y: 344, distance: 40.9
click at [464, 344] on icon at bounding box center [366, 301] width 309 height 133
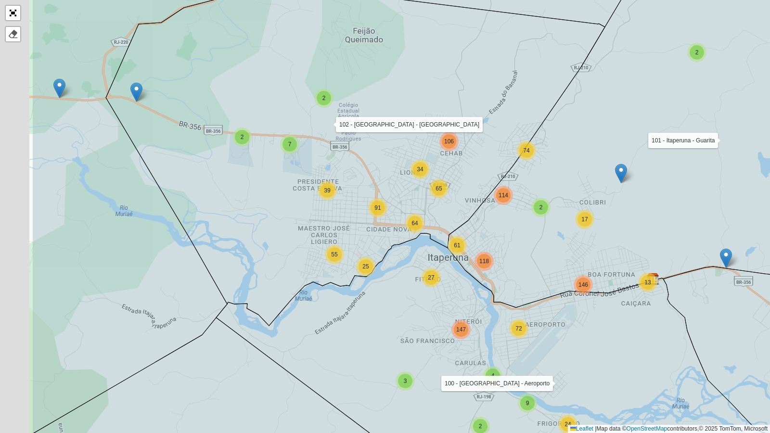
drag, startPoint x: 243, startPoint y: 305, endPoint x: 377, endPoint y: 302, distance: 134.8
click at [377, 302] on icon at bounding box center [524, 354] width 616 height 242
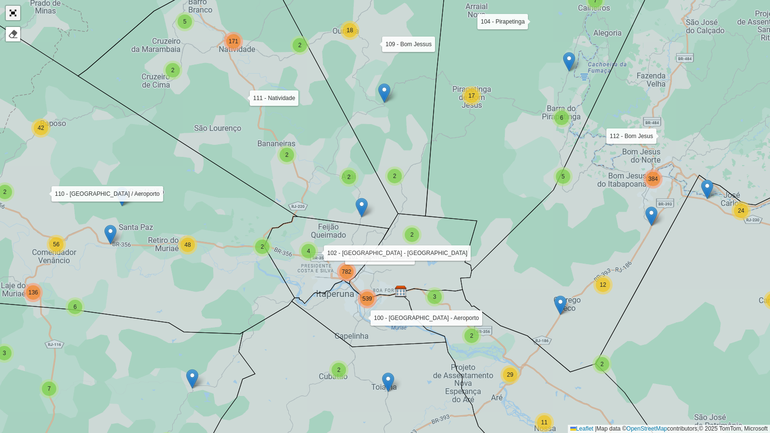
click at [14, 10] on link "Abrir mapa em tela cheia" at bounding box center [13, 13] width 14 height 14
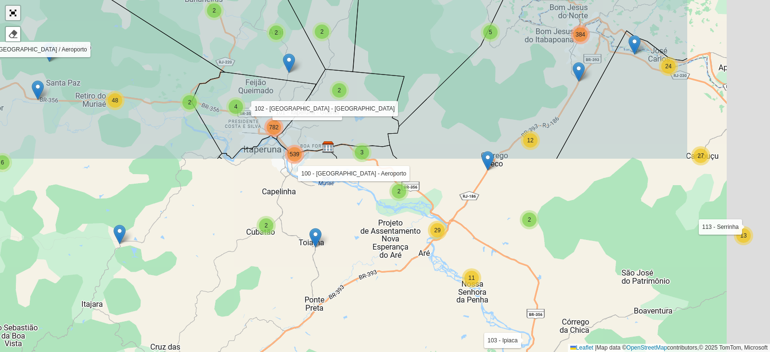
scroll to position [309, 0]
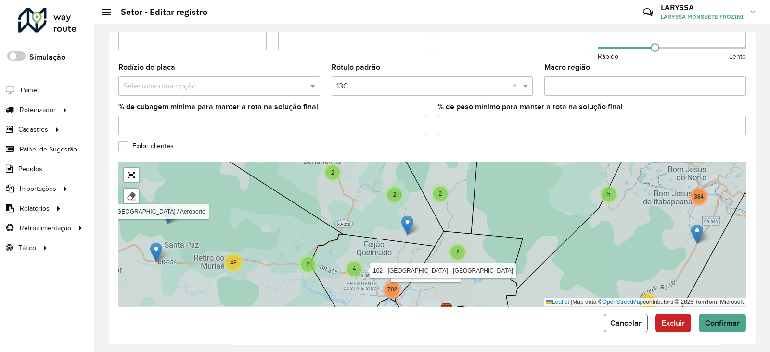
click at [617, 319] on span "Cancelar" at bounding box center [625, 323] width 31 height 8
